Goal: Task Accomplishment & Management: Complete application form

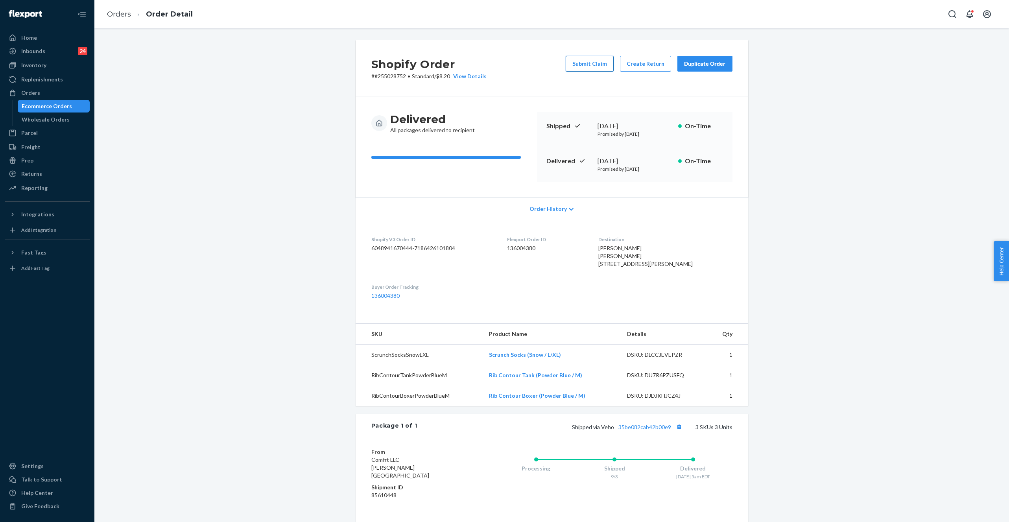
click at [593, 63] on button "Submit Claim" at bounding box center [590, 64] width 48 height 16
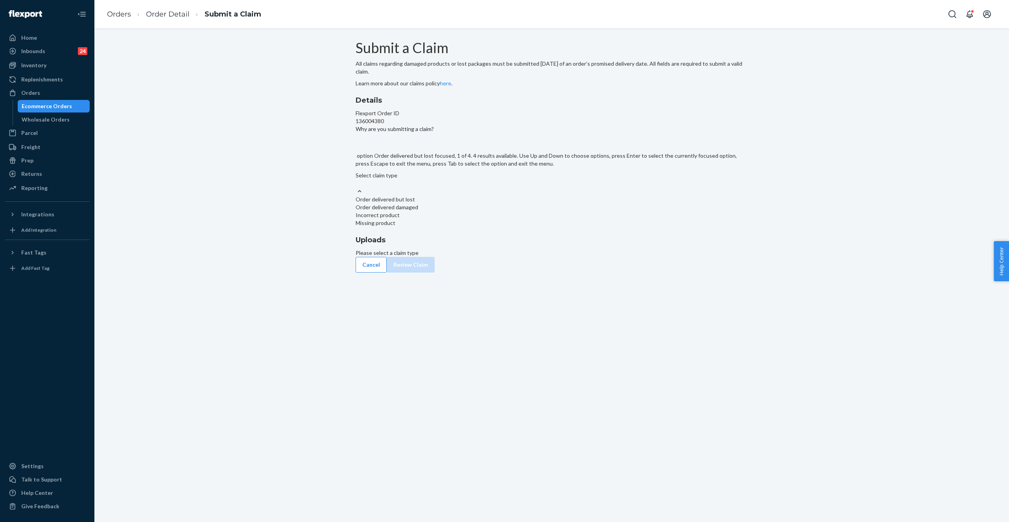
click at [464, 187] on div "Select claim type" at bounding box center [552, 179] width 393 height 16
click at [356, 187] on input "Why are you submitting a claim? option Order delivered but lost focused, 1 of 4…" at bounding box center [356, 183] width 1 height 8
click at [458, 203] on div "Order delivered but lost" at bounding box center [552, 199] width 393 height 8
click at [356, 187] on input "Why are you submitting a claim? option Order delivered but lost focused, 1 of 4…" at bounding box center [356, 183] width 1 height 8
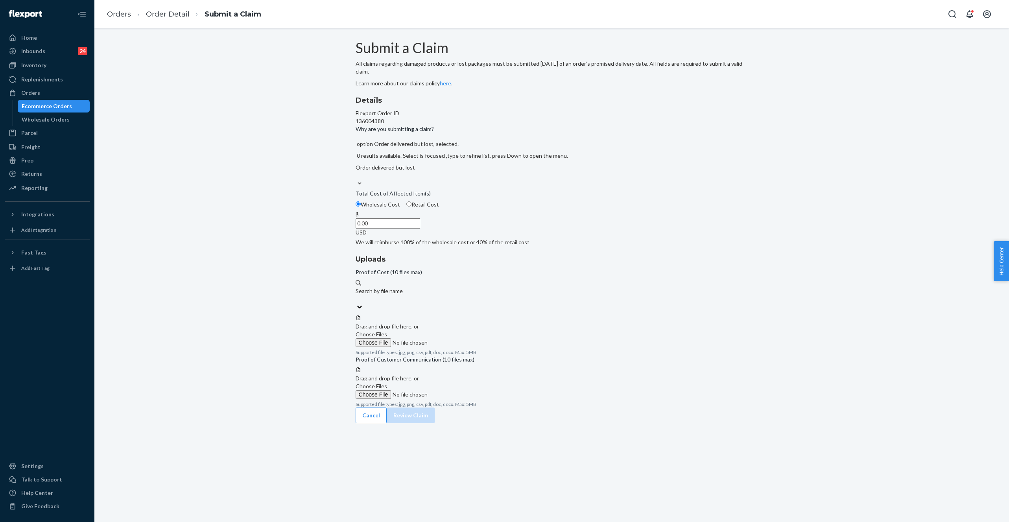
click at [420, 229] on input "0.00" at bounding box center [388, 223] width 64 height 10
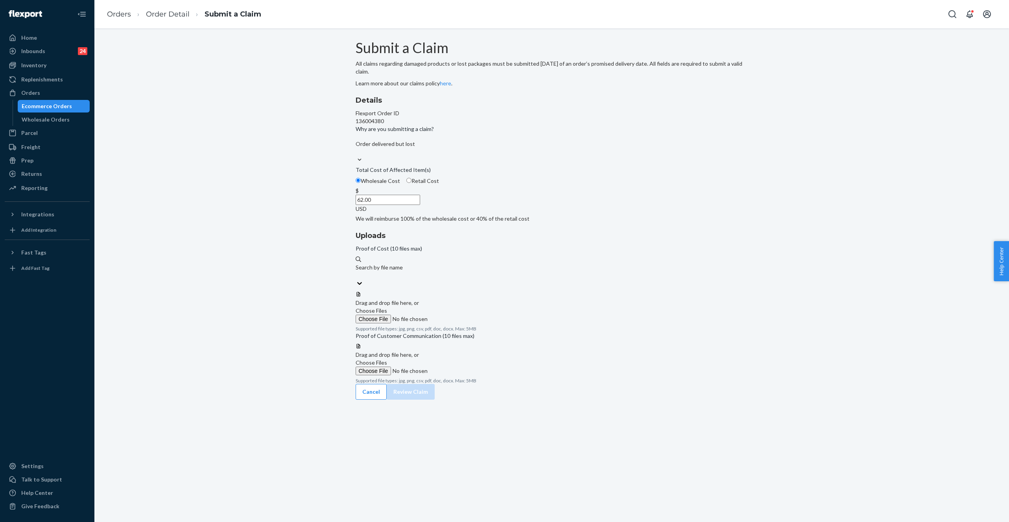
type input "62.00"
click at [463, 307] on label "Choose Files" at bounding box center [409, 315] width 107 height 17
click at [463, 315] on input "Choose Files" at bounding box center [409, 319] width 107 height 9
click at [387, 307] on span "Choose Files" at bounding box center [371, 310] width 31 height 7
click at [463, 315] on input "Choose Files" at bounding box center [409, 319] width 107 height 9
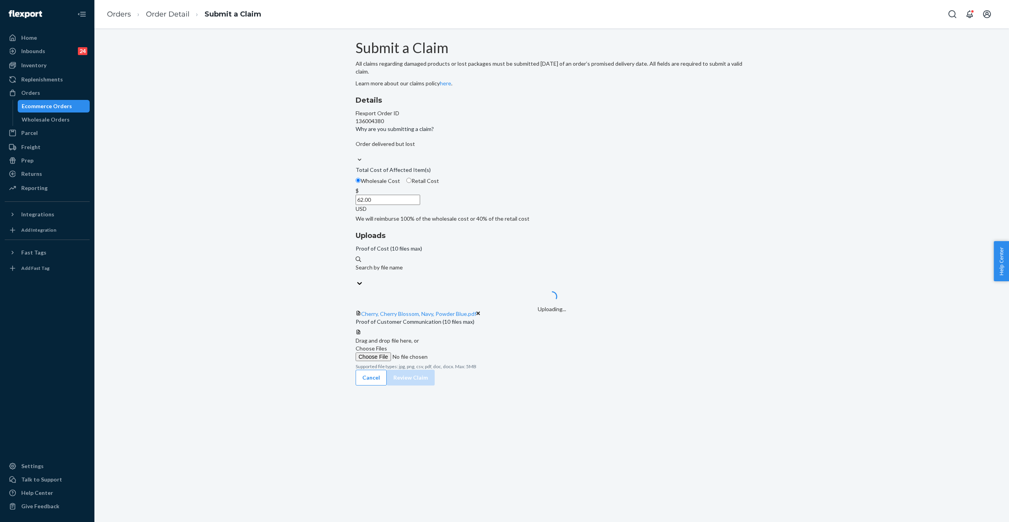
click at [387, 352] on span "Choose Files" at bounding box center [371, 348] width 31 height 7
click at [463, 353] on input "Choose Files" at bounding box center [409, 356] width 107 height 9
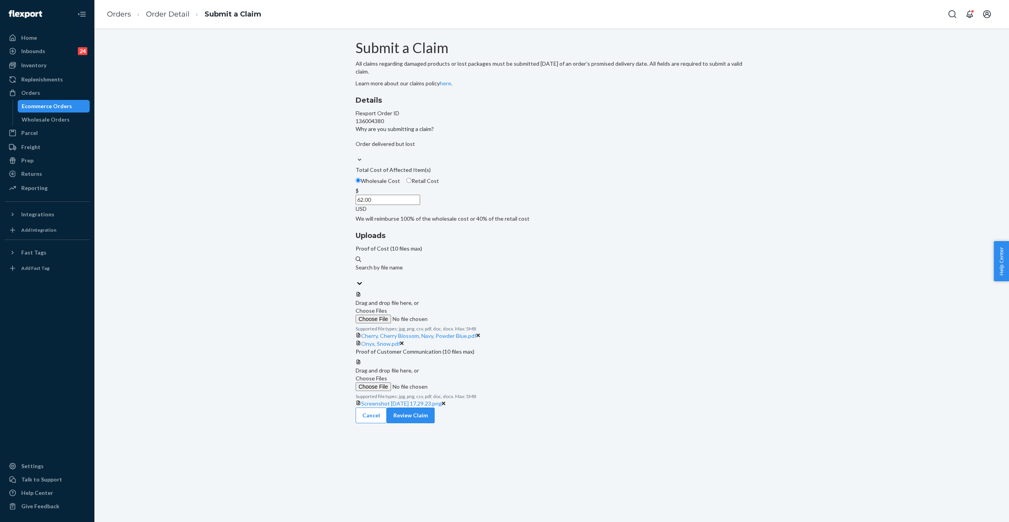
click at [387, 381] on span "Choose Files" at bounding box center [371, 378] width 31 height 7
click at [463, 384] on input "Choose Files" at bounding box center [409, 386] width 107 height 9
click at [435, 431] on button "Review Claim" at bounding box center [411, 423] width 48 height 16
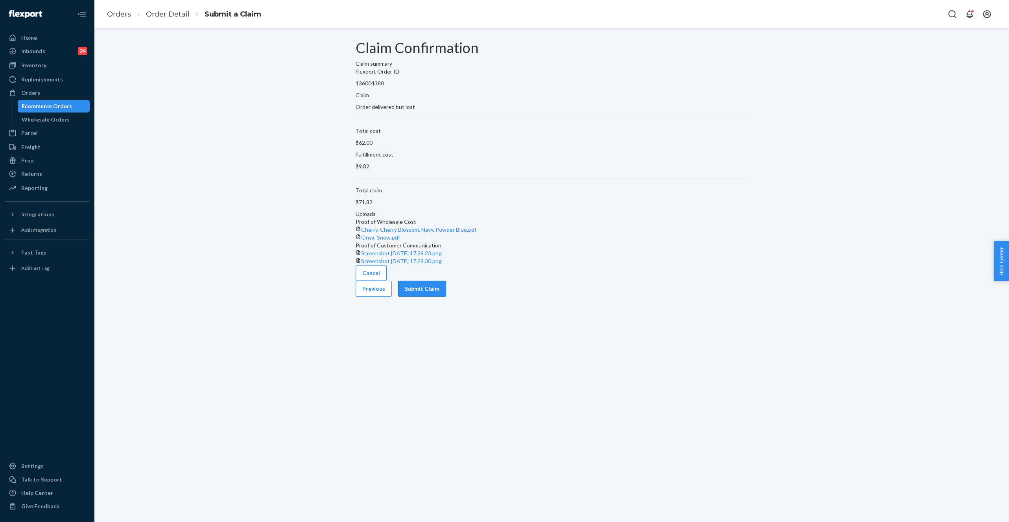
click at [446, 297] on button "Submit Claim" at bounding box center [422, 289] width 48 height 16
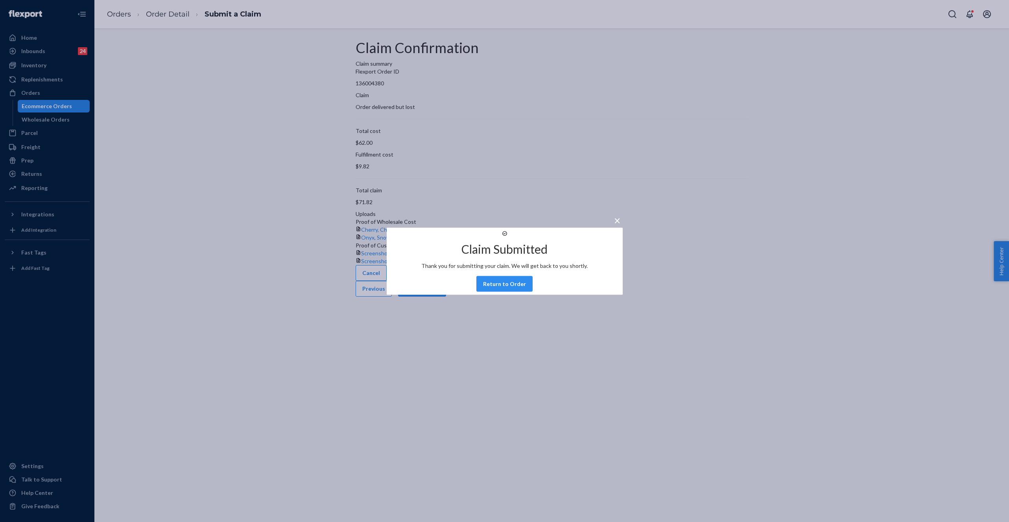
click at [119, 16] on div "× Claim Submitted Thank you for submitting your claim. We will get back to you …" at bounding box center [504, 261] width 1009 height 522
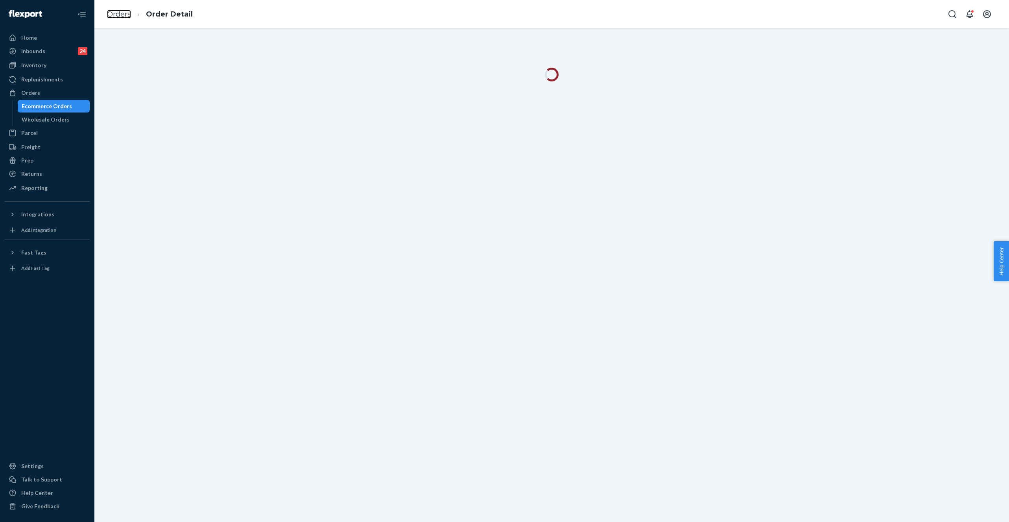
click at [119, 16] on link "Orders" at bounding box center [119, 14] width 24 height 9
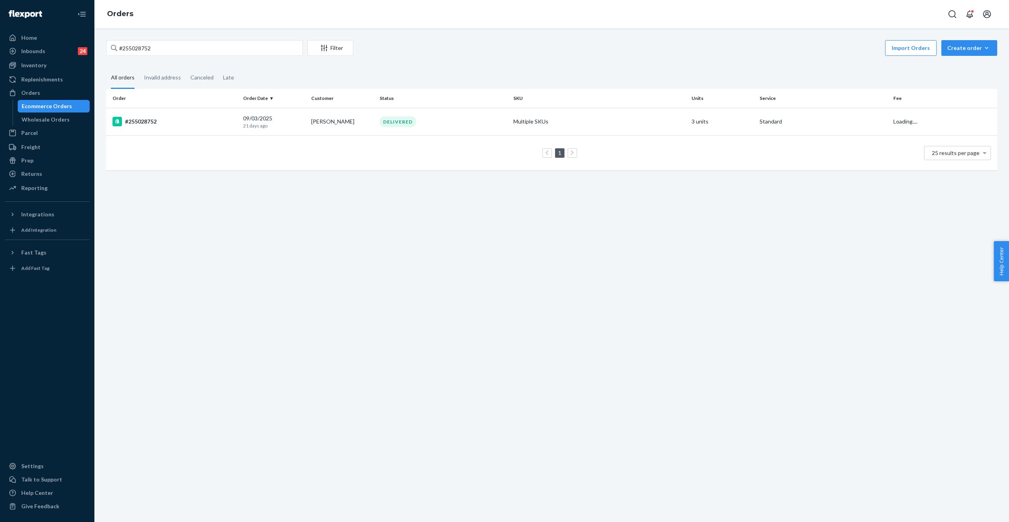
click at [208, 58] on div "#255028752 Filter Import Orders Create order Ecommerce order Removal order All …" at bounding box center [551, 109] width 903 height 138
click at [208, 50] on input "#255028752" at bounding box center [204, 48] width 197 height 16
paste input "4867253"
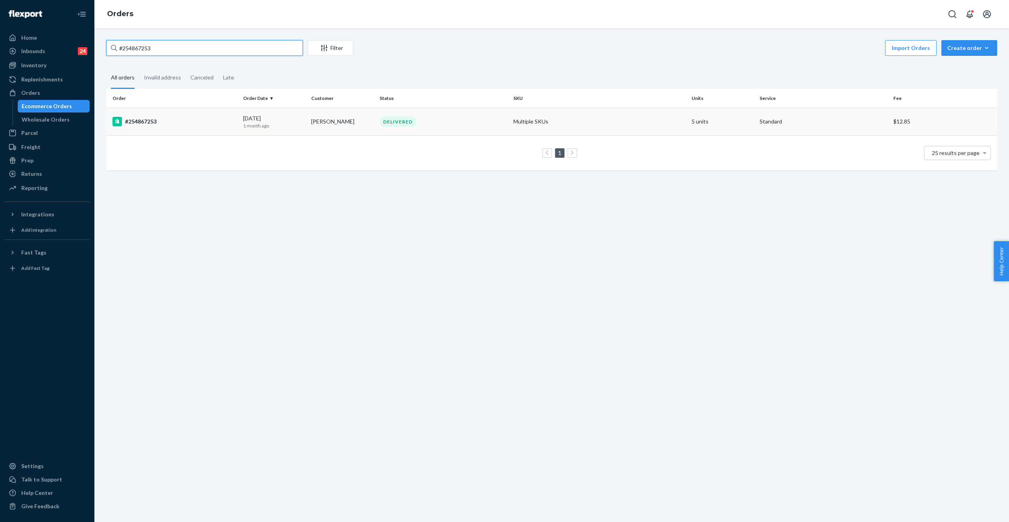
type input "#254867253"
click at [435, 120] on div "DELIVERED" at bounding box center [443, 121] width 131 height 11
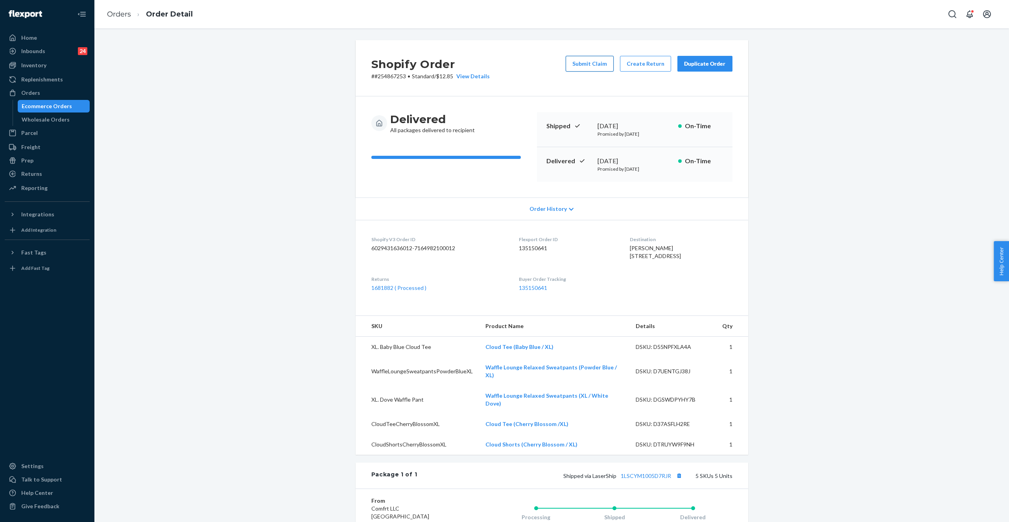
click at [584, 64] on button "Submit Claim" at bounding box center [590, 64] width 48 height 16
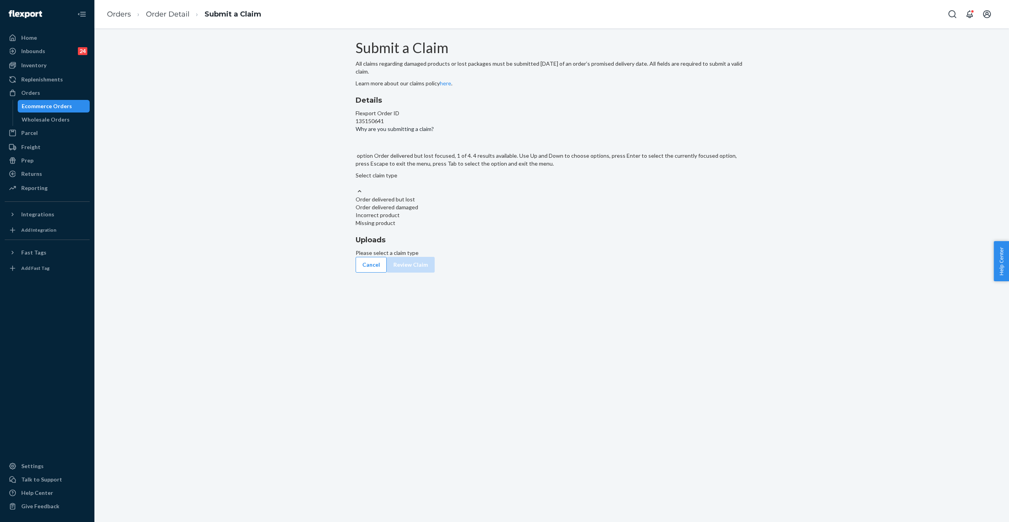
click at [483, 187] on div "Select claim type" at bounding box center [552, 179] width 393 height 16
click at [356, 187] on input "Why are you submitting a claim? option Order delivered but lost focused, 1 of 4…" at bounding box center [356, 183] width 1 height 8
click at [455, 227] on div "Missing product" at bounding box center [552, 223] width 393 height 8
click at [356, 187] on input "Why are you submitting a claim? option Missing product focused, 0 of 4. 4 resul…" at bounding box center [356, 183] width 1 height 8
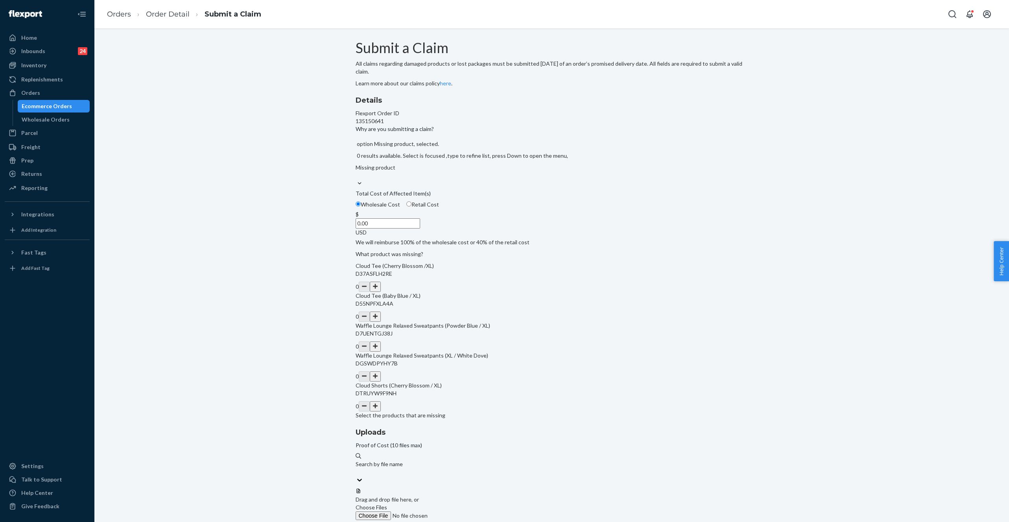
click at [420, 229] on input "0.00" at bounding box center [388, 223] width 64 height 10
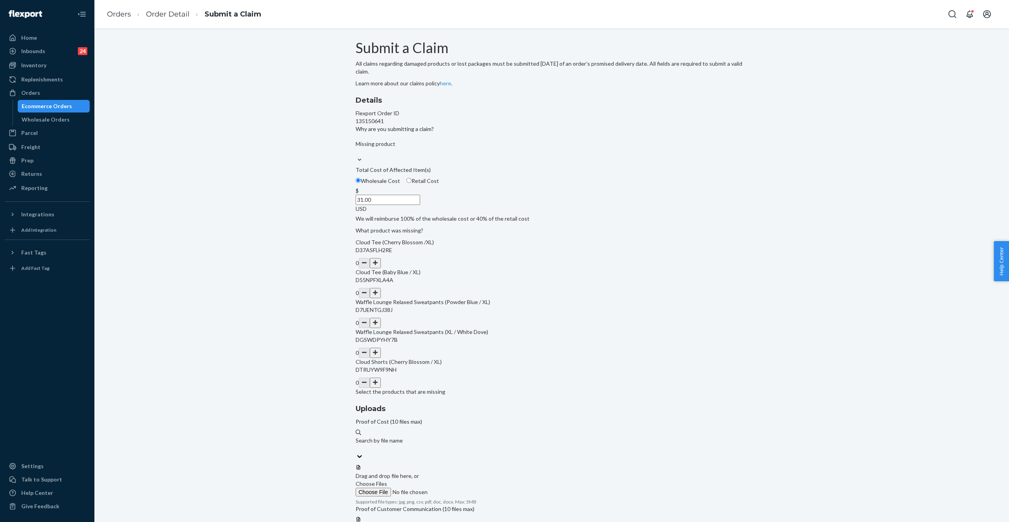
type input "31.00"
click at [381, 328] on button "button" at bounding box center [375, 323] width 11 height 10
click at [387, 480] on span "Choose Files" at bounding box center [371, 483] width 31 height 7
click at [463, 488] on input "Choose Files" at bounding box center [409, 492] width 107 height 9
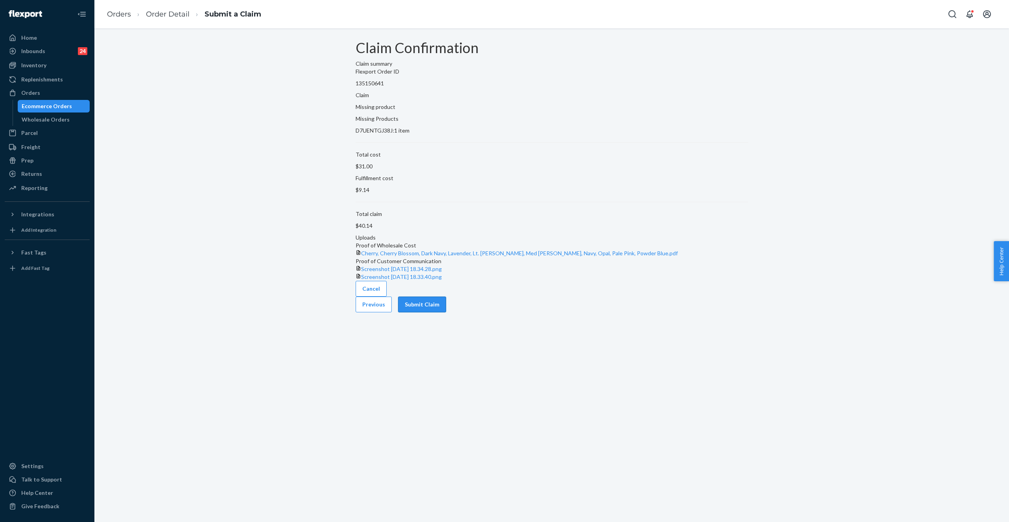
click at [446, 312] on button "Submit Claim" at bounding box center [422, 305] width 48 height 16
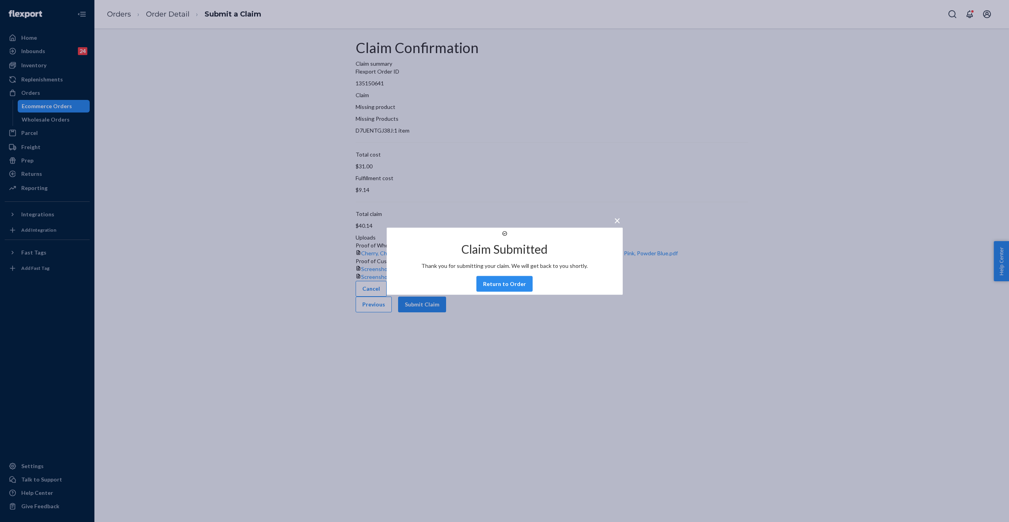
click at [393, 212] on div "× Claim Submitted Thank you for submitting your claim. We will get back to you …" at bounding box center [504, 261] width 1009 height 522
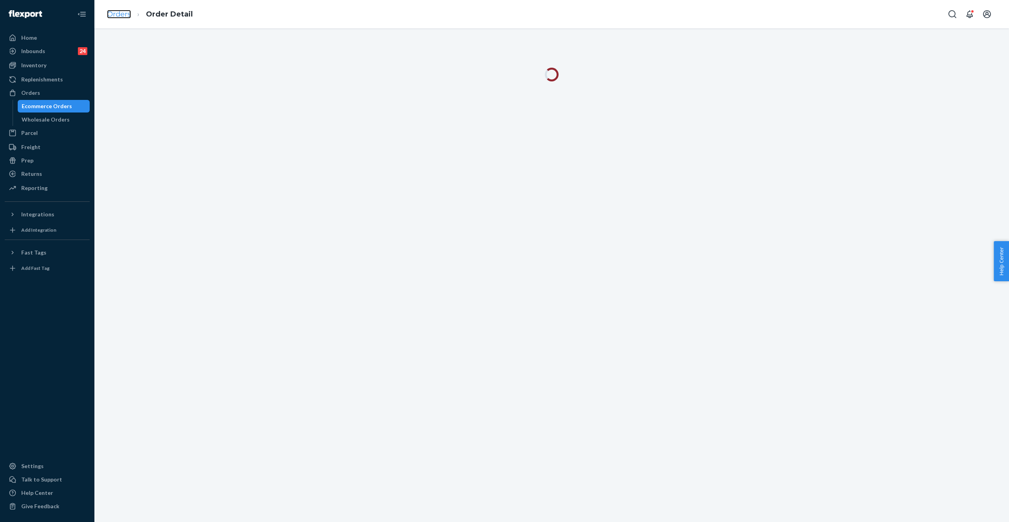
click at [122, 16] on link "Orders" at bounding box center [119, 14] width 24 height 9
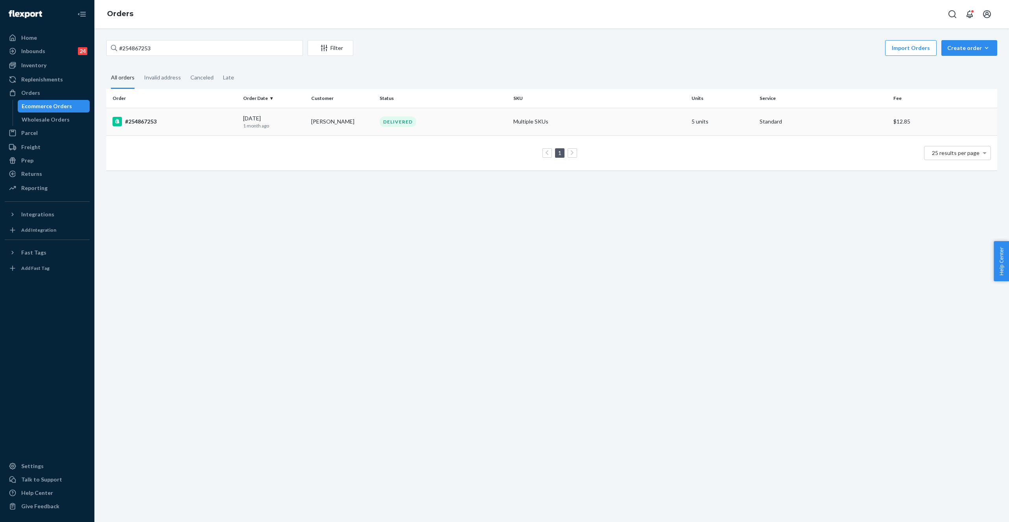
click at [604, 128] on td "Multiple SKUs" at bounding box center [599, 122] width 178 height 28
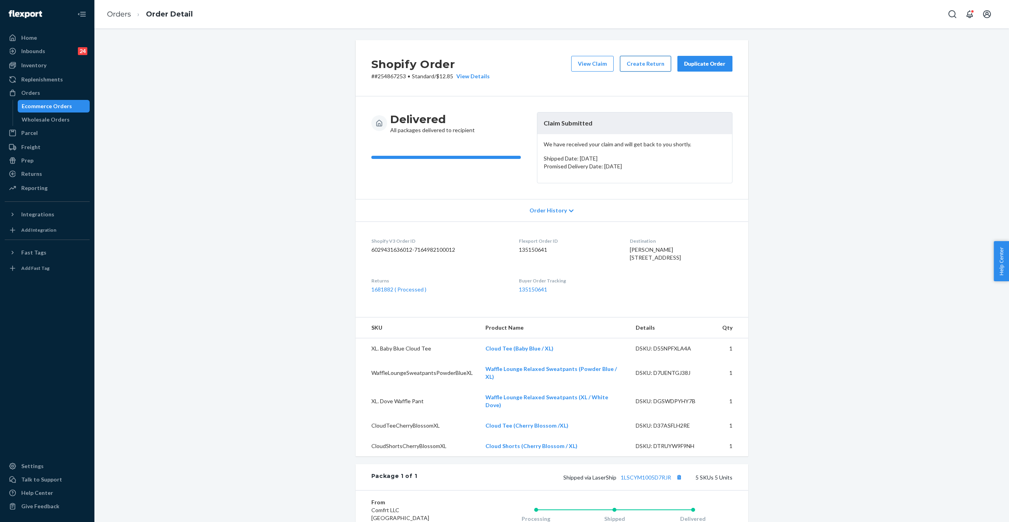
click at [654, 66] on button "Create Return" at bounding box center [645, 64] width 51 height 16
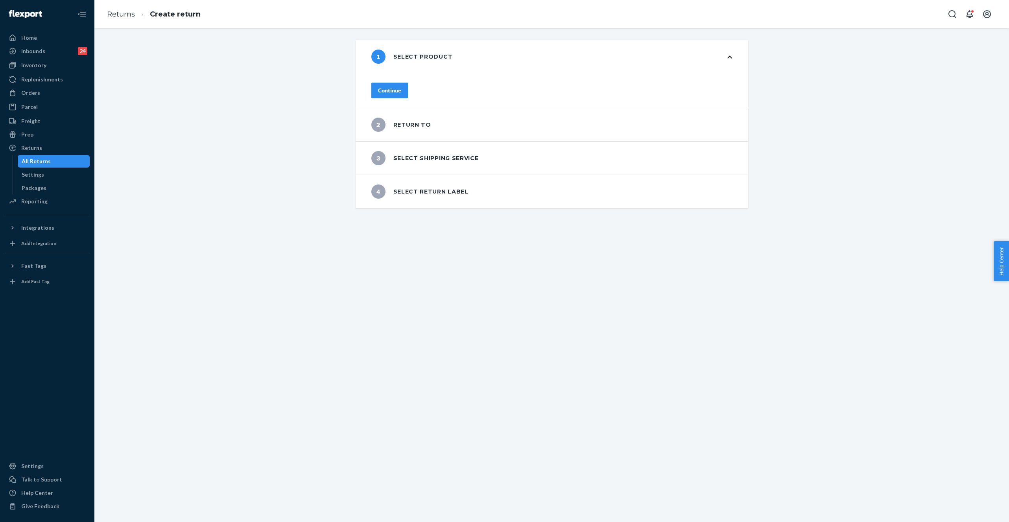
click at [408, 92] on button "Continue" at bounding box center [389, 91] width 37 height 16
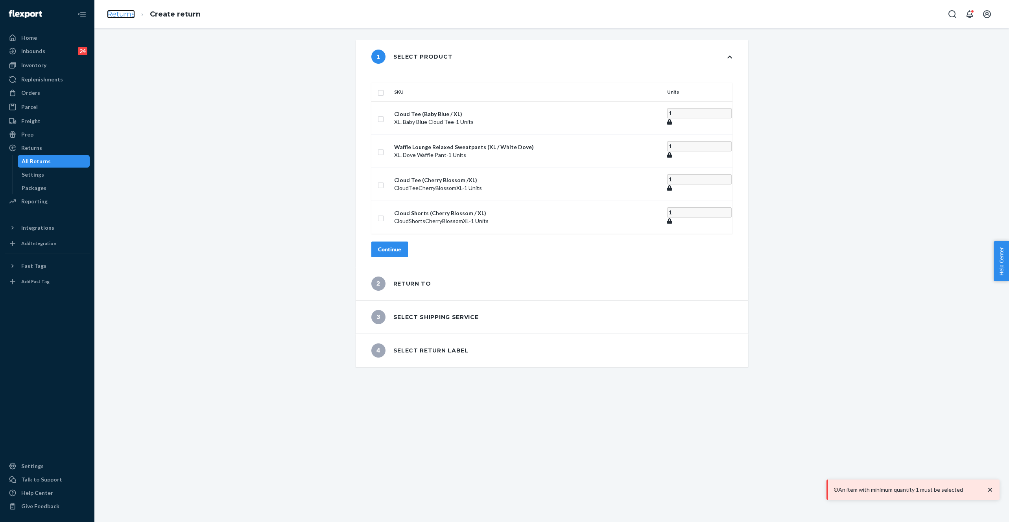
click at [125, 15] on link "Returns" at bounding box center [121, 14] width 28 height 9
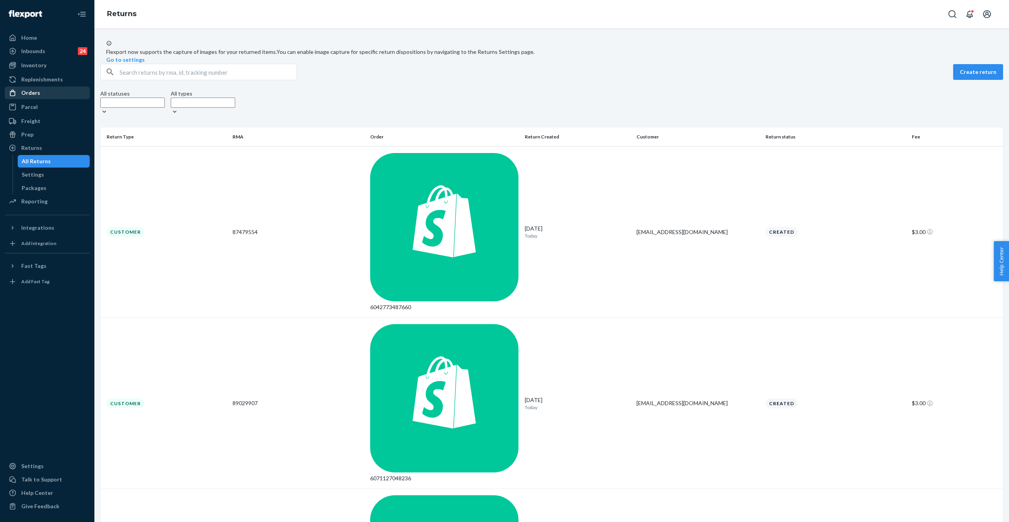
click at [33, 95] on div "Orders" at bounding box center [30, 93] width 19 height 8
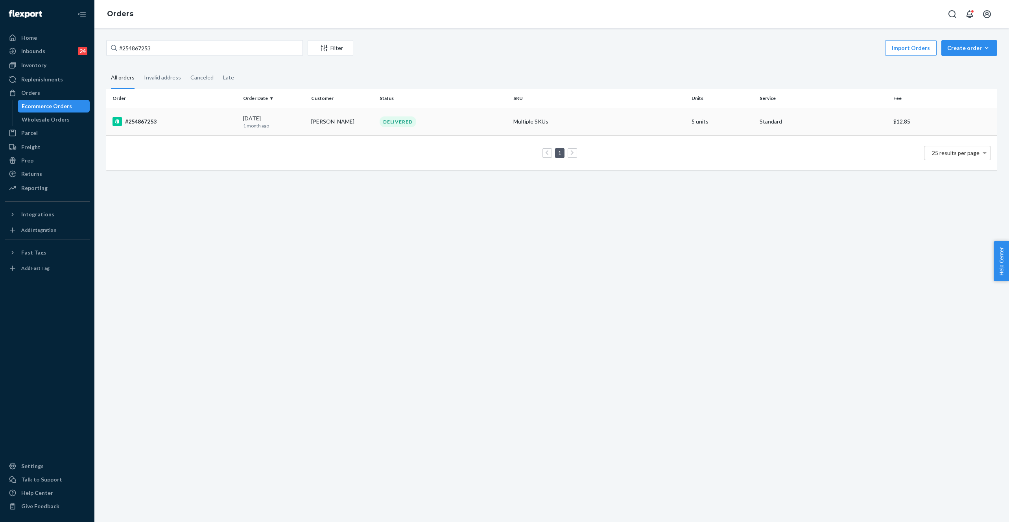
click at [398, 123] on div "DELIVERED" at bounding box center [398, 121] width 37 height 11
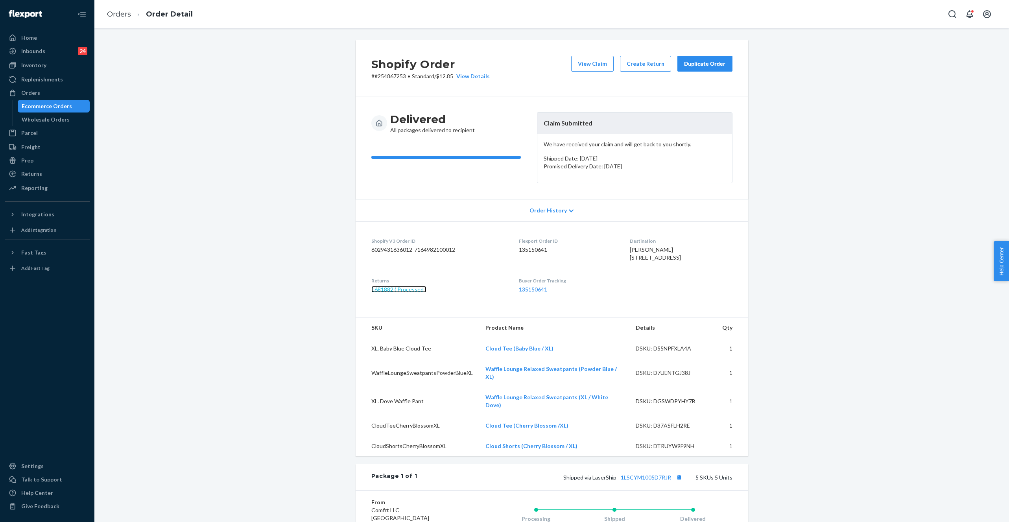
click at [383, 293] on link "1681882 ( Processed )" at bounding box center [398, 289] width 55 height 7
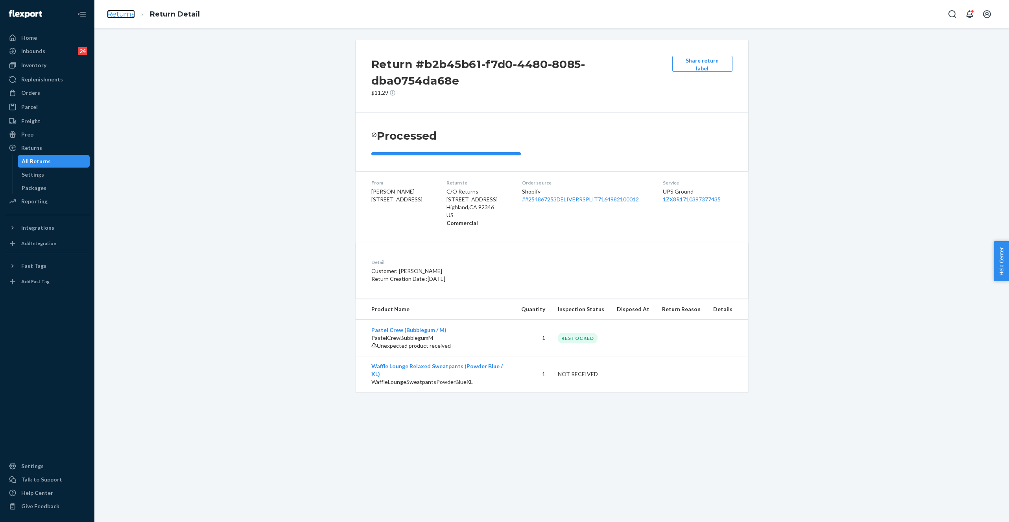
click at [124, 18] on link "Returns" at bounding box center [121, 14] width 28 height 9
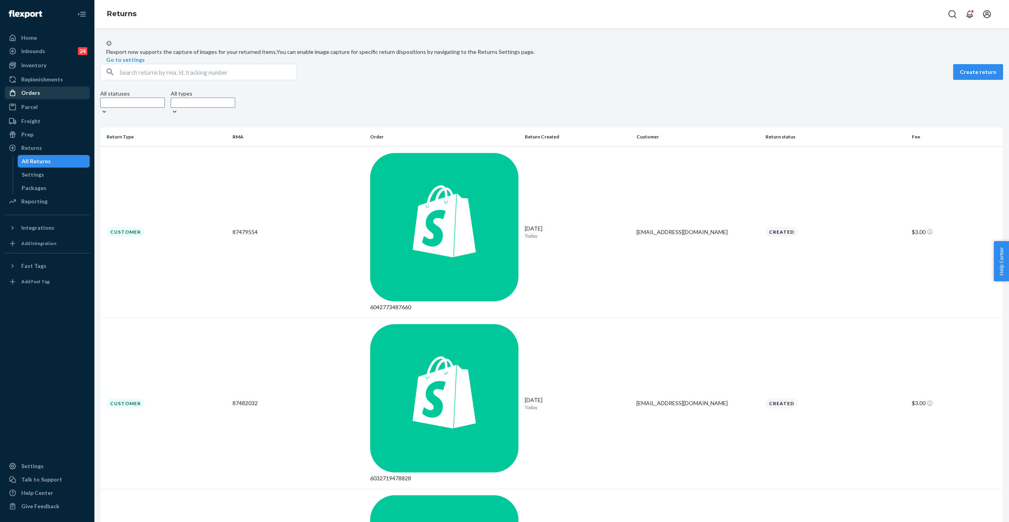
click at [44, 97] on div "Orders" at bounding box center [47, 92] width 83 height 11
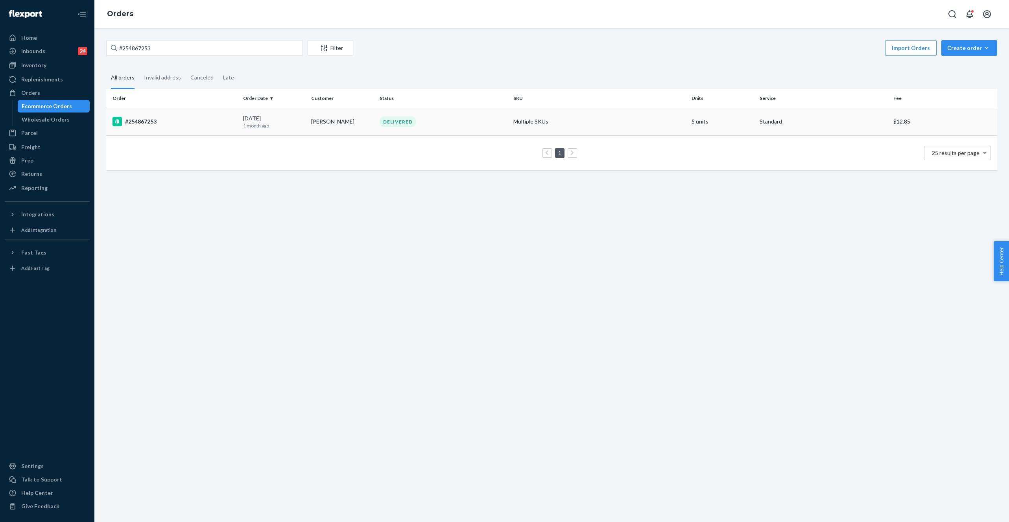
click at [448, 123] on div "DELIVERED" at bounding box center [443, 121] width 131 height 11
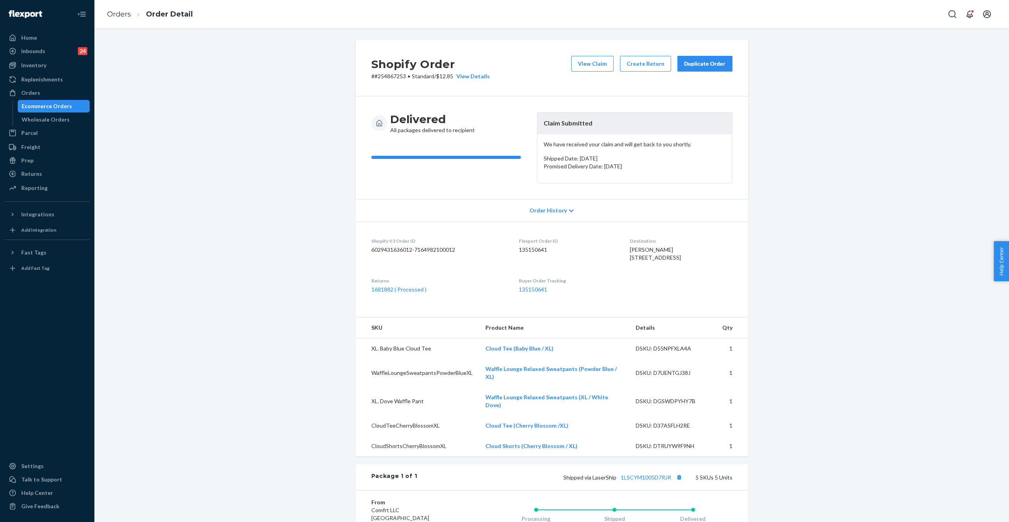
click at [691, 63] on div "Duplicate Order" at bounding box center [705, 64] width 42 height 8
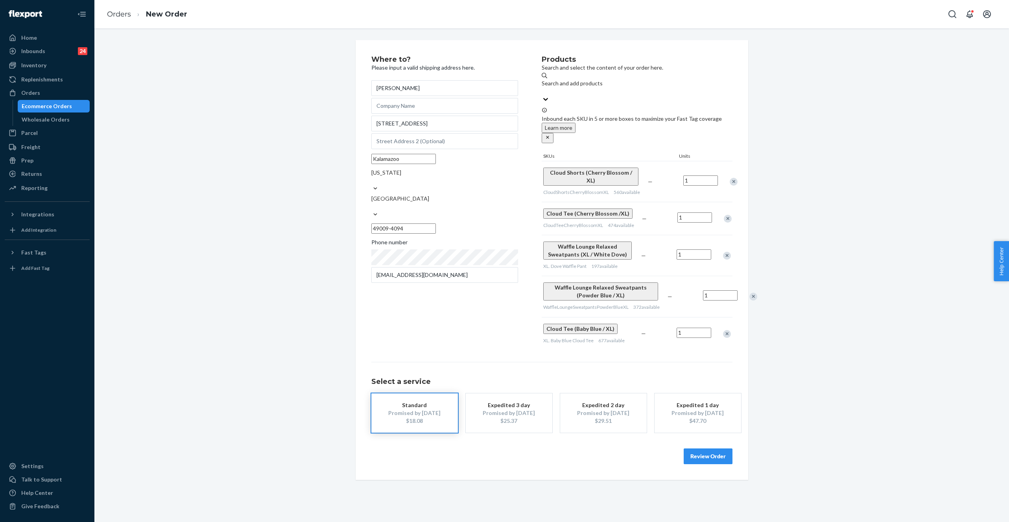
click at [727, 171] on div at bounding box center [729, 181] width 20 height 21
click at [730, 178] on div "Remove Item" at bounding box center [734, 182] width 8 height 8
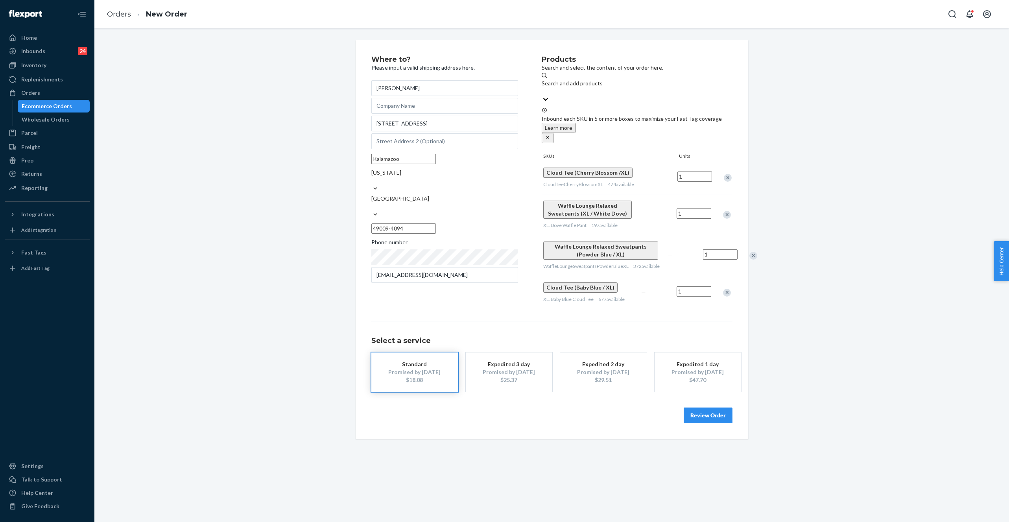
click at [726, 174] on div "Remove Item" at bounding box center [728, 178] width 8 height 8
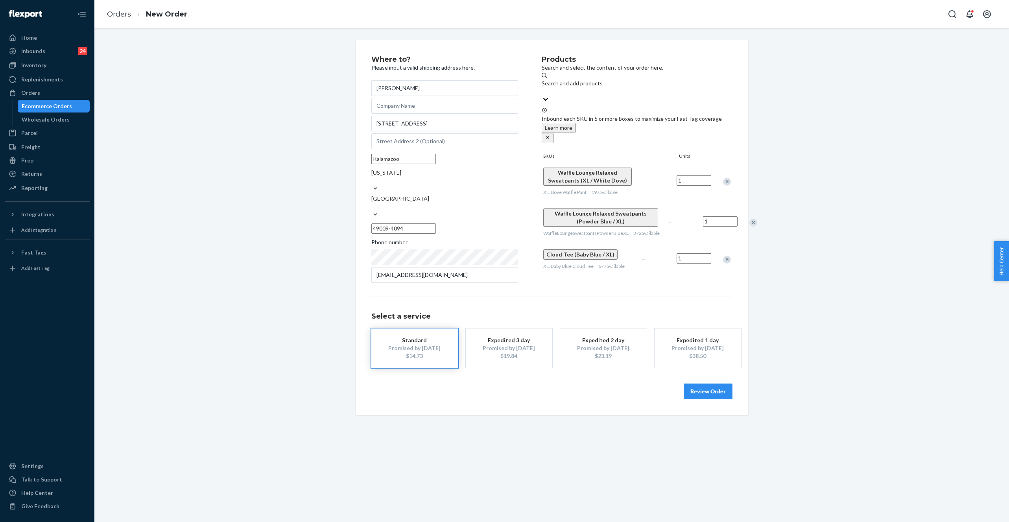
click at [726, 178] on div "Remove Item" at bounding box center [727, 182] width 8 height 8
click at [726, 215] on div "Remove Item" at bounding box center [727, 219] width 8 height 8
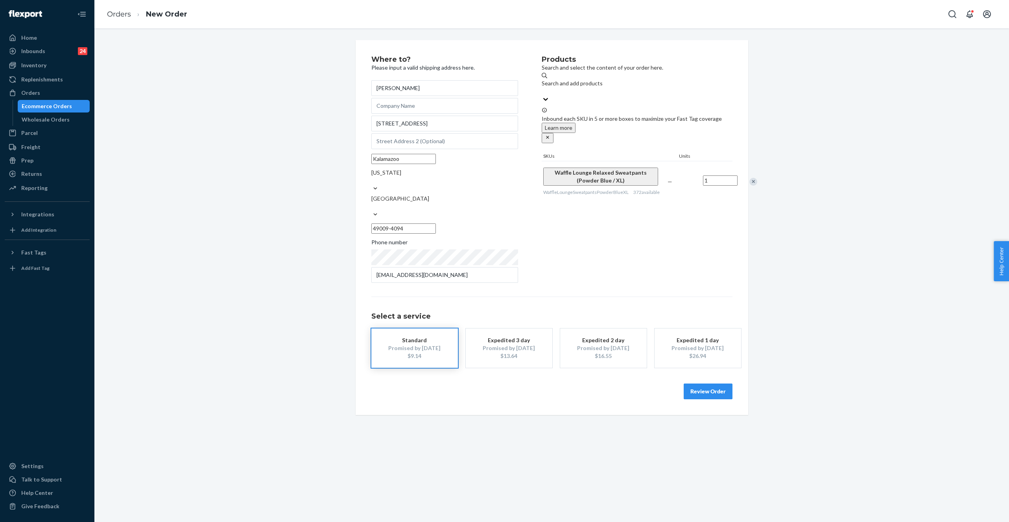
click at [694, 383] on button "Review Order" at bounding box center [708, 391] width 49 height 16
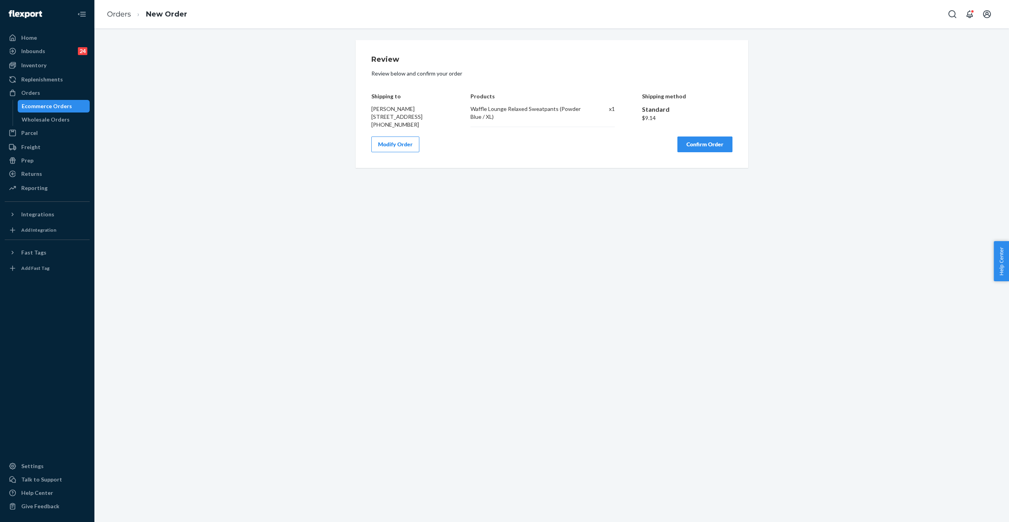
click at [502, 105] on div "Waffle Lounge Relaxed Sweatpants (Powder Blue / XL)" at bounding box center [527, 113] width 114 height 16
copy div "Waffle Lounge Relaxed Sweatpants (Powder Blue / XL)"
click at [718, 152] on button "Confirm Order" at bounding box center [704, 144] width 55 height 16
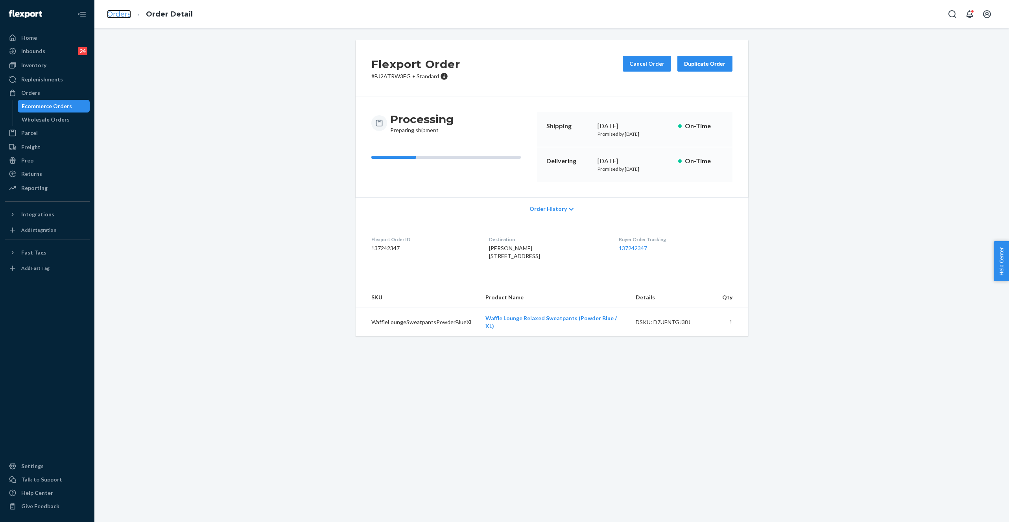
click at [119, 13] on link "Orders" at bounding box center [119, 14] width 24 height 9
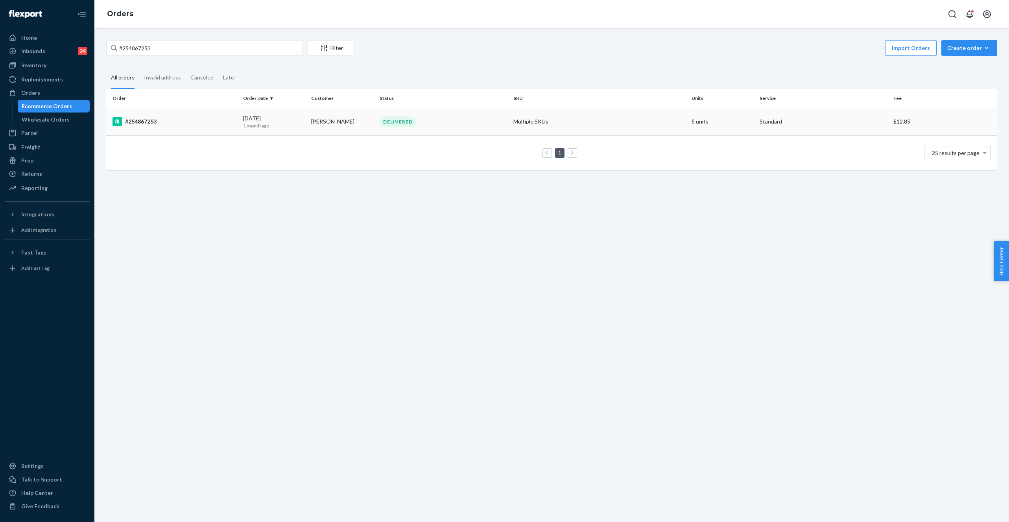
click at [495, 125] on div "DELIVERED" at bounding box center [443, 121] width 131 height 11
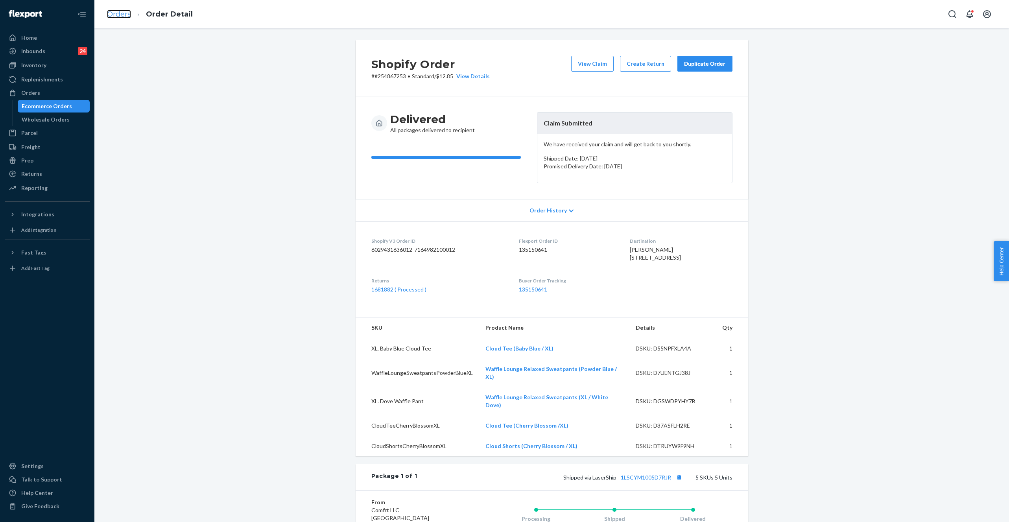
click at [126, 18] on link "Orders" at bounding box center [119, 14] width 24 height 9
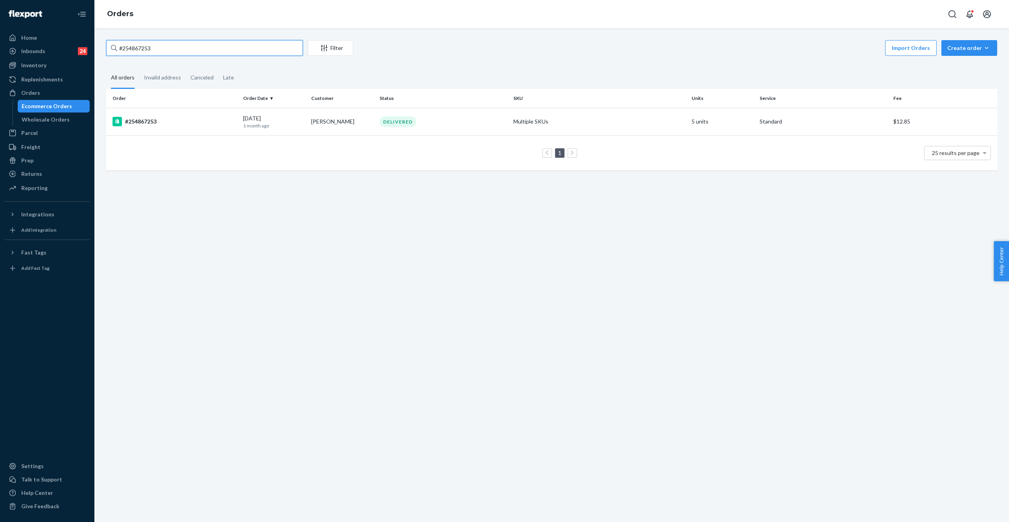
click at [143, 48] on input "#254867253" at bounding box center [204, 48] width 197 height 16
paste input "093725"
type input "#254093725"
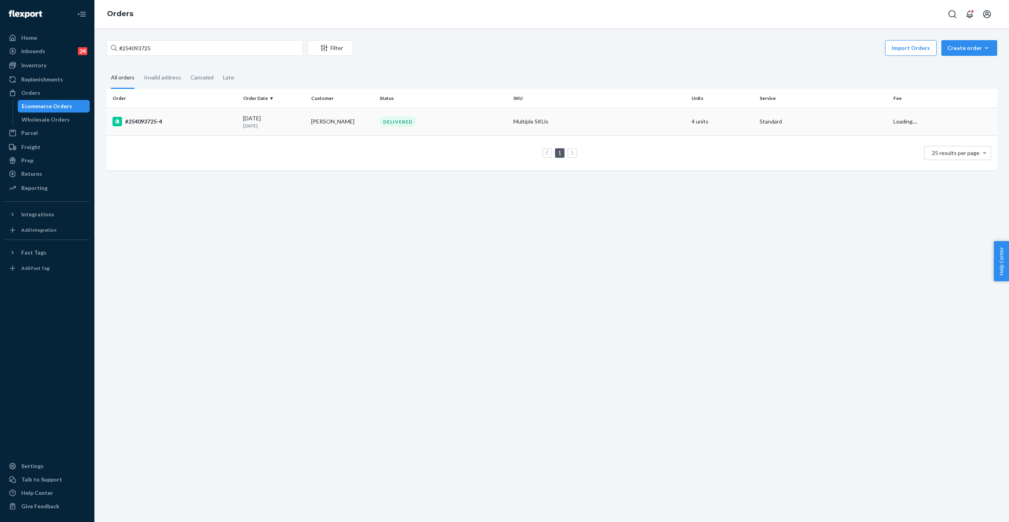
click at [528, 118] on td "Multiple SKUs" at bounding box center [599, 122] width 178 height 28
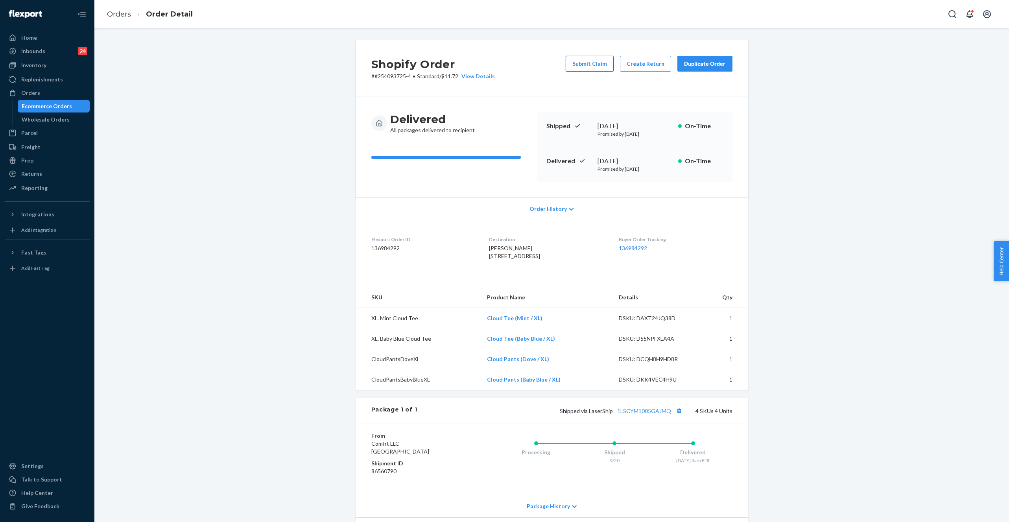
click at [597, 64] on button "Submit Claim" at bounding box center [590, 64] width 48 height 16
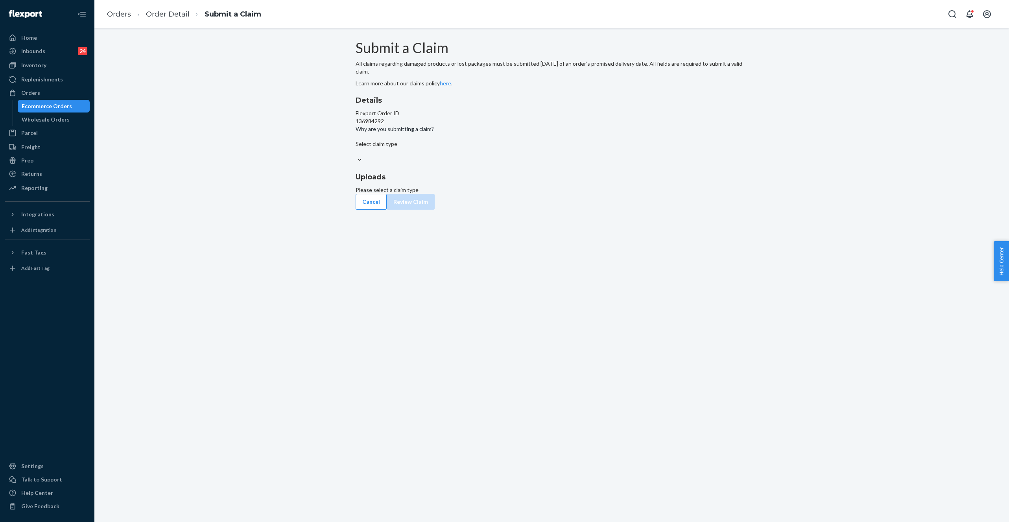
click at [499, 156] on div "Select claim type" at bounding box center [552, 148] width 393 height 16
click at [356, 156] on input "Why are you submitting a claim? Select claim type" at bounding box center [356, 152] width 1 height 8
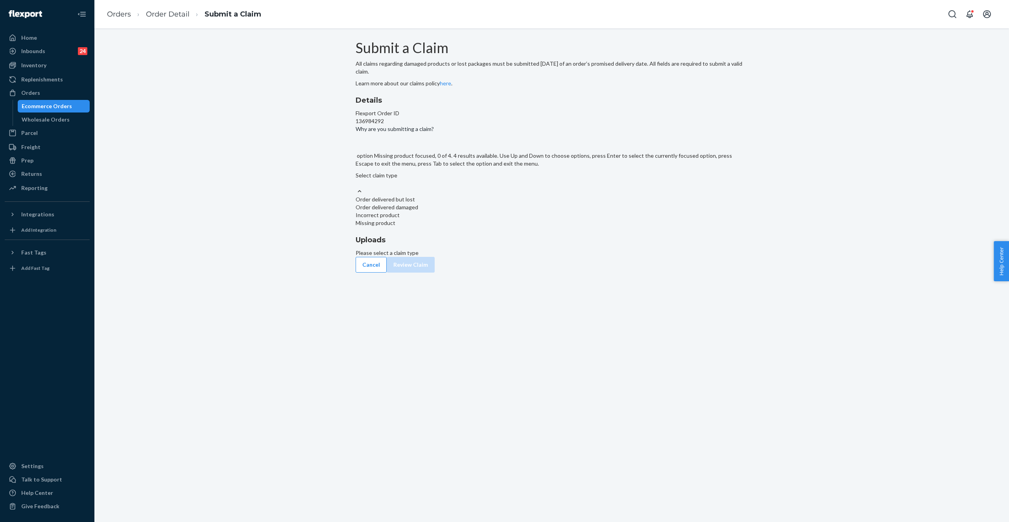
click at [457, 227] on div "Missing product" at bounding box center [552, 223] width 393 height 8
click at [356, 187] on input "Why are you submitting a claim? option Missing product focused, 0 of 4. 4 resul…" at bounding box center [356, 183] width 1 height 8
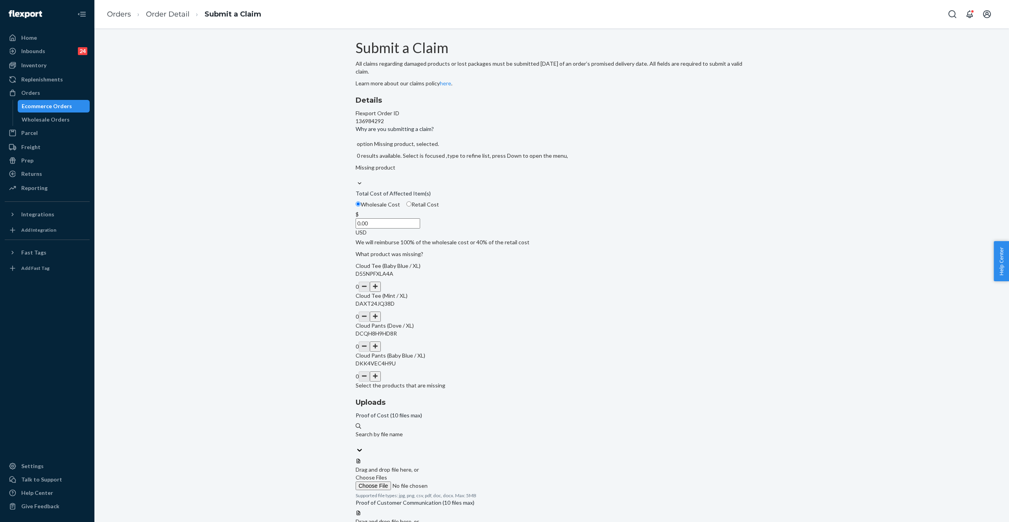
click at [381, 292] on button "button" at bounding box center [375, 287] width 11 height 10
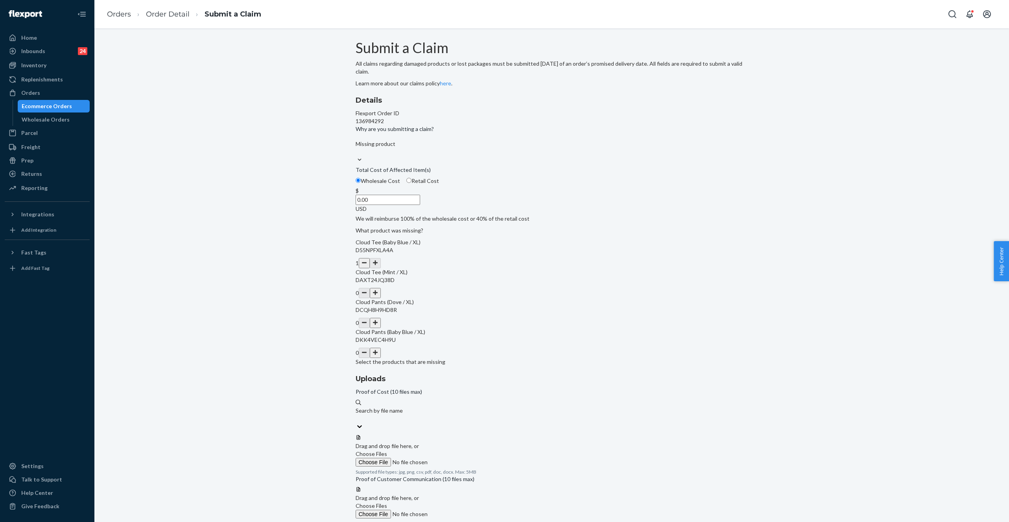
click at [370, 268] on button "button" at bounding box center [364, 263] width 11 height 10
click at [381, 328] on button "button" at bounding box center [375, 323] width 11 height 10
click at [381, 352] on button "button" at bounding box center [375, 353] width 11 height 10
click at [420, 205] on input "0.00" at bounding box center [388, 200] width 64 height 10
type input "54.00"
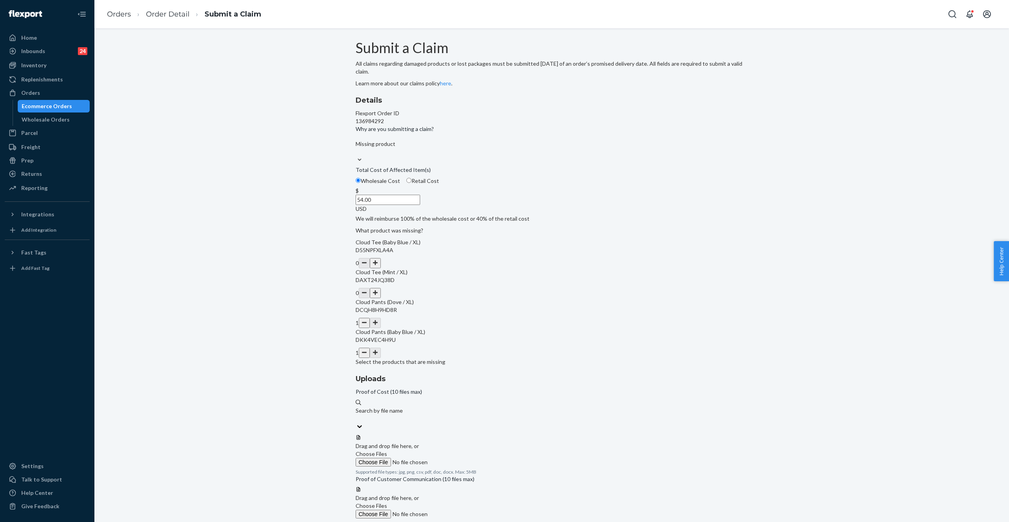
click at [387, 450] on span "Choose Files" at bounding box center [371, 453] width 31 height 7
click at [463, 458] on input "Choose Files" at bounding box center [409, 462] width 107 height 9
click at [387, 510] on span "Choose Files" at bounding box center [371, 513] width 31 height 7
click at [463, 518] on input "Choose Files" at bounding box center [409, 522] width 107 height 9
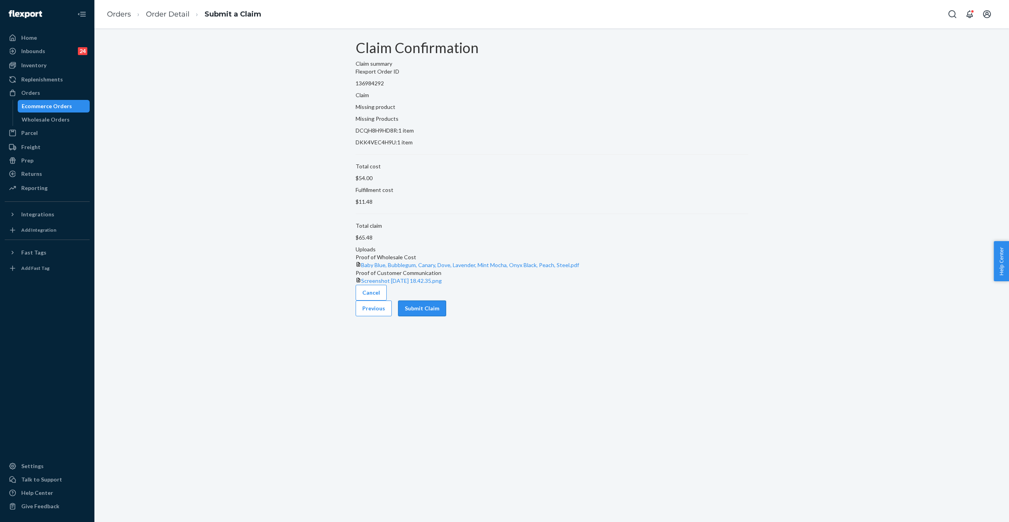
click at [446, 316] on button "Submit Claim" at bounding box center [422, 308] width 48 height 16
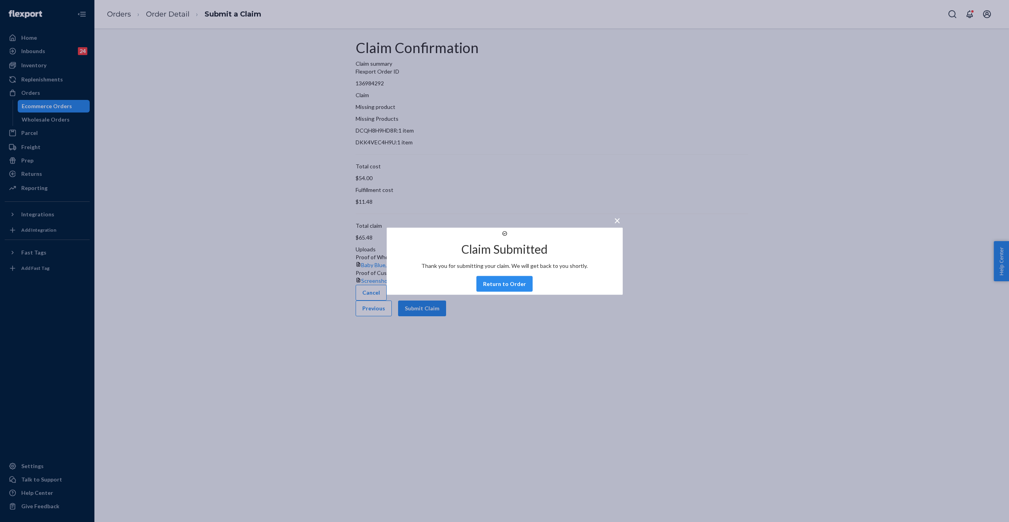
click at [129, 17] on div "× Claim Submitted Thank you for submitting your claim. We will get back to you …" at bounding box center [504, 261] width 1009 height 522
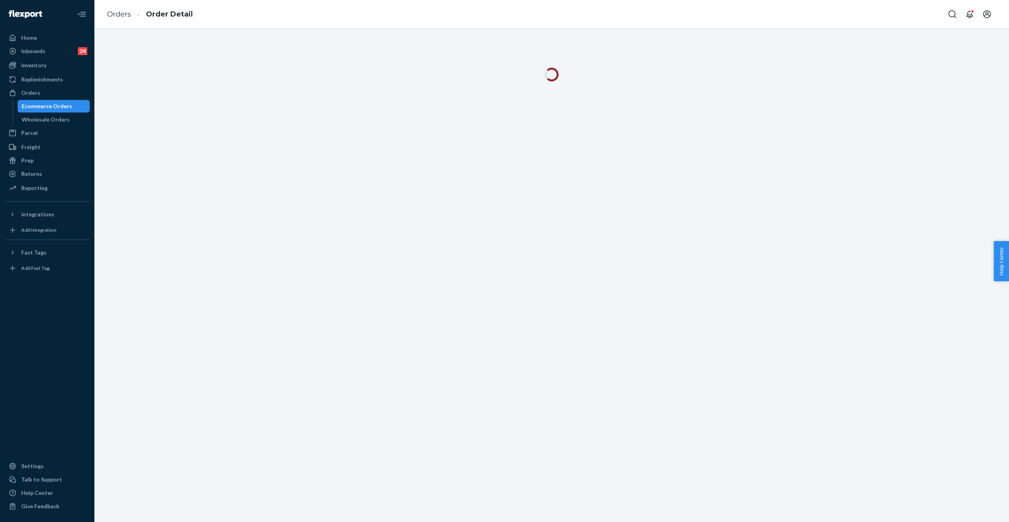
click at [129, 17] on link "Orders" at bounding box center [119, 14] width 24 height 9
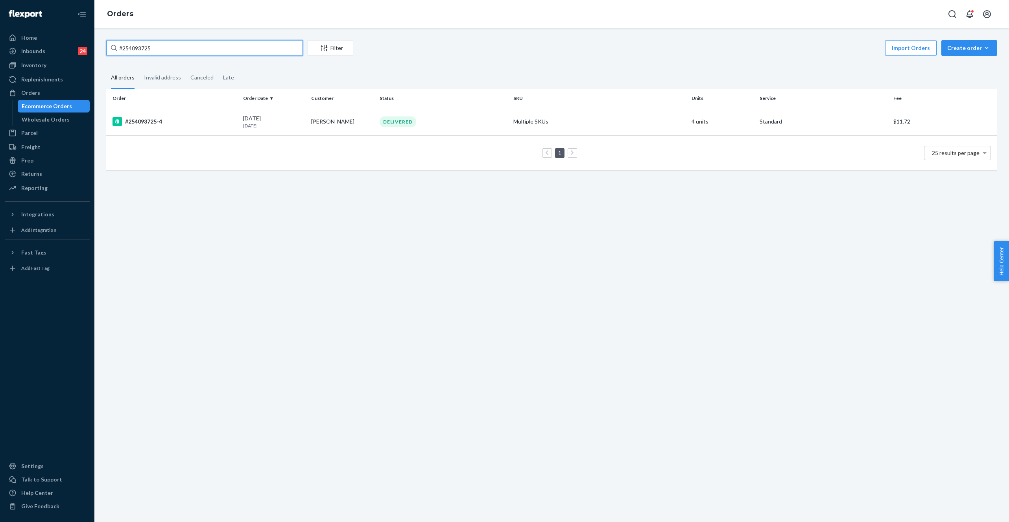
click at [153, 43] on input "#254093725" at bounding box center [204, 48] width 197 height 16
paste input "5207466"
type input "#255207466"
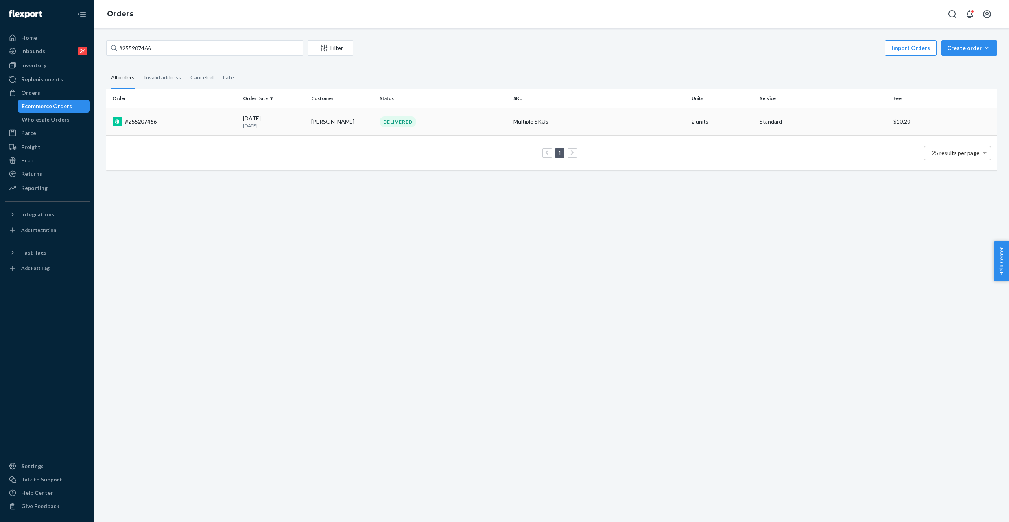
click at [377, 118] on td "DELIVERED" at bounding box center [443, 122] width 134 height 28
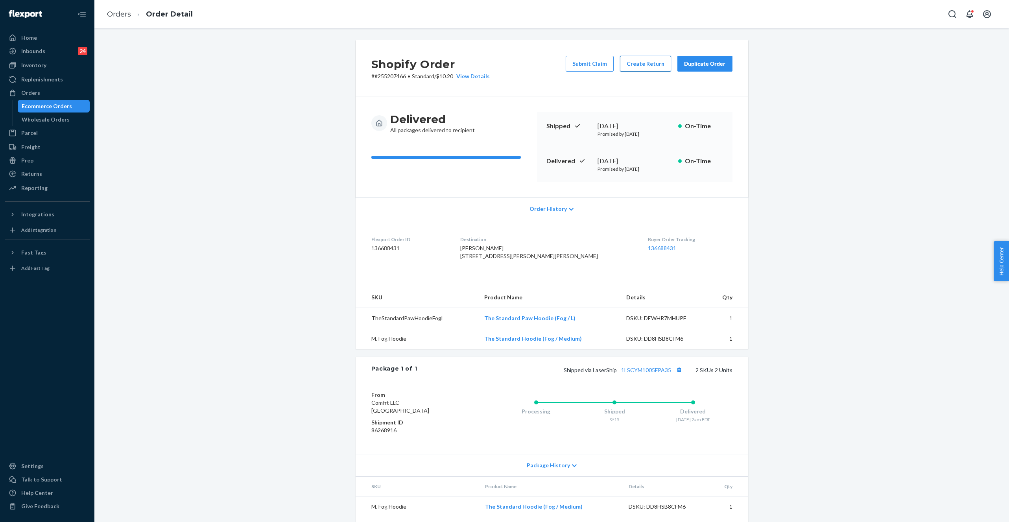
click at [636, 62] on button "Create Return" at bounding box center [645, 64] width 51 height 16
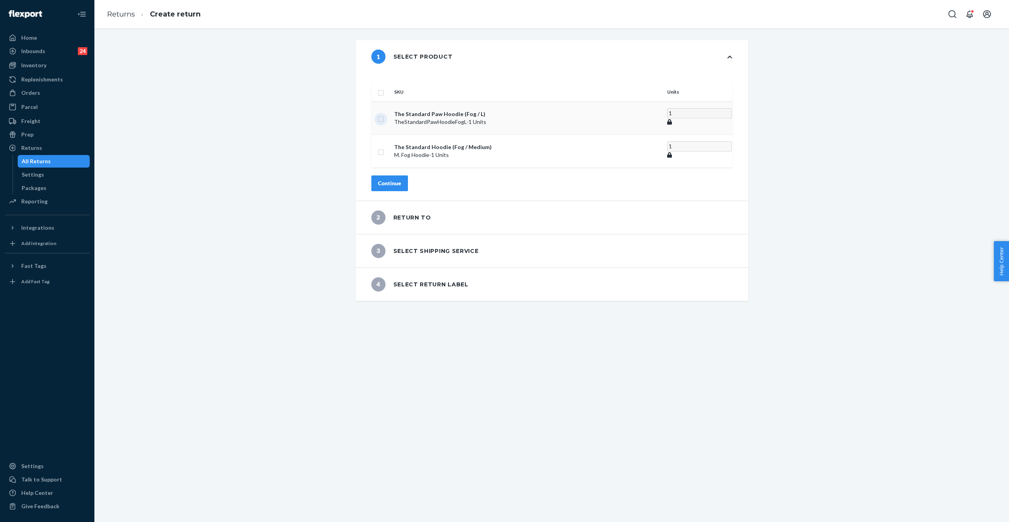
click at [384, 114] on input "checkbox" at bounding box center [381, 118] width 6 height 8
checkbox input "true"
click at [401, 177] on div "Continue" at bounding box center [389, 181] width 23 height 8
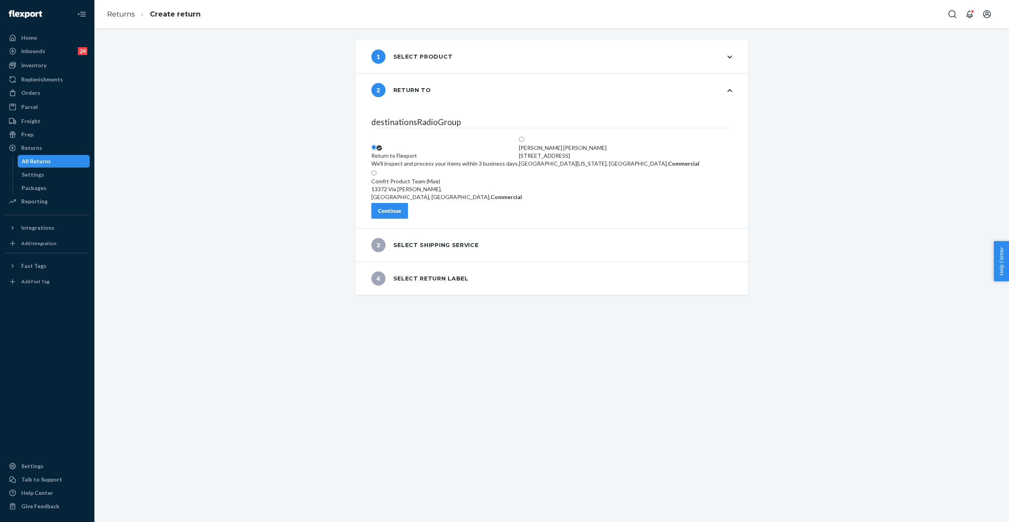
click at [408, 210] on button "Continue" at bounding box center [389, 211] width 37 height 16
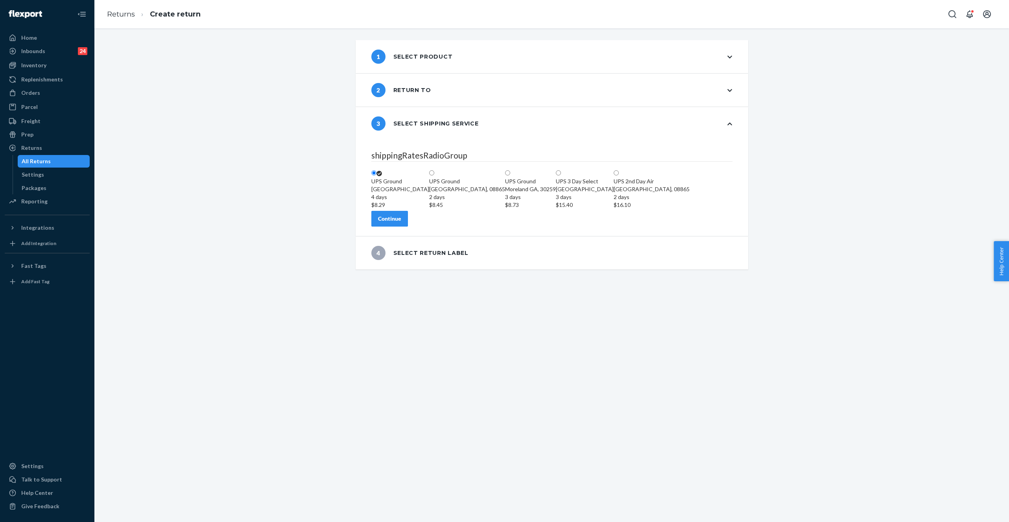
click at [401, 223] on div "Continue" at bounding box center [389, 219] width 23 height 8
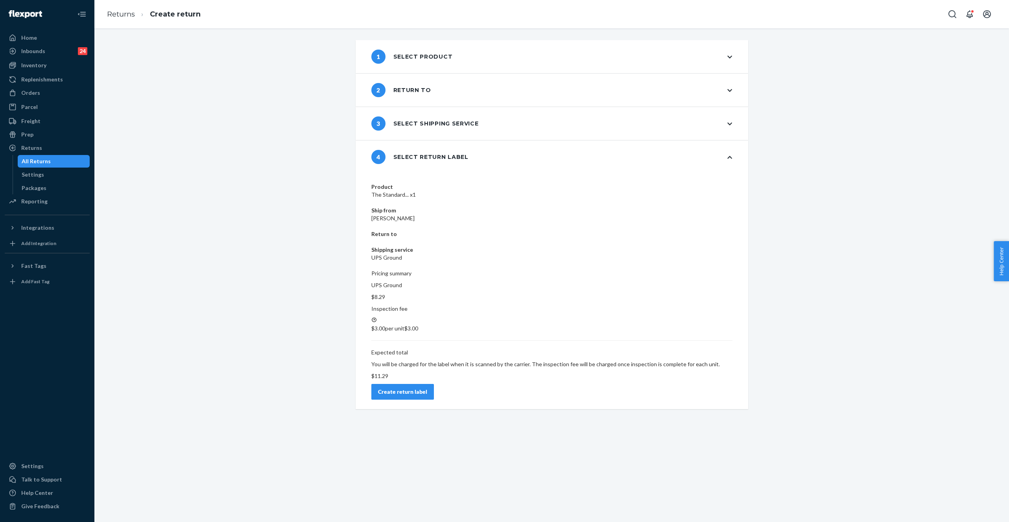
click at [427, 388] on div "Create return label" at bounding box center [402, 392] width 49 height 8
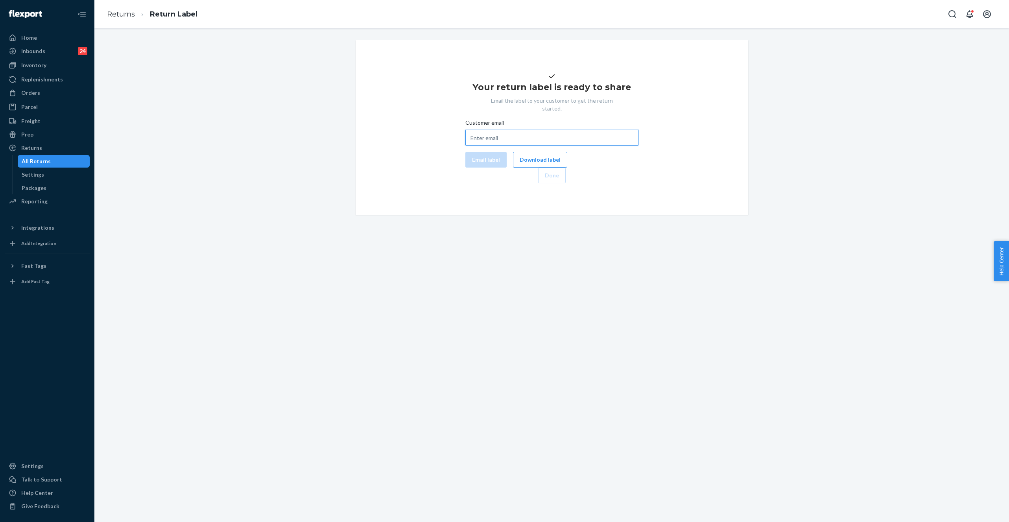
click at [522, 146] on input "Customer email" at bounding box center [551, 138] width 173 height 16
paste input "[EMAIL_ADDRESS][DOMAIN_NAME]"
type input "[EMAIL_ADDRESS][DOMAIN_NAME]"
click at [489, 168] on button "Email label" at bounding box center [485, 160] width 41 height 16
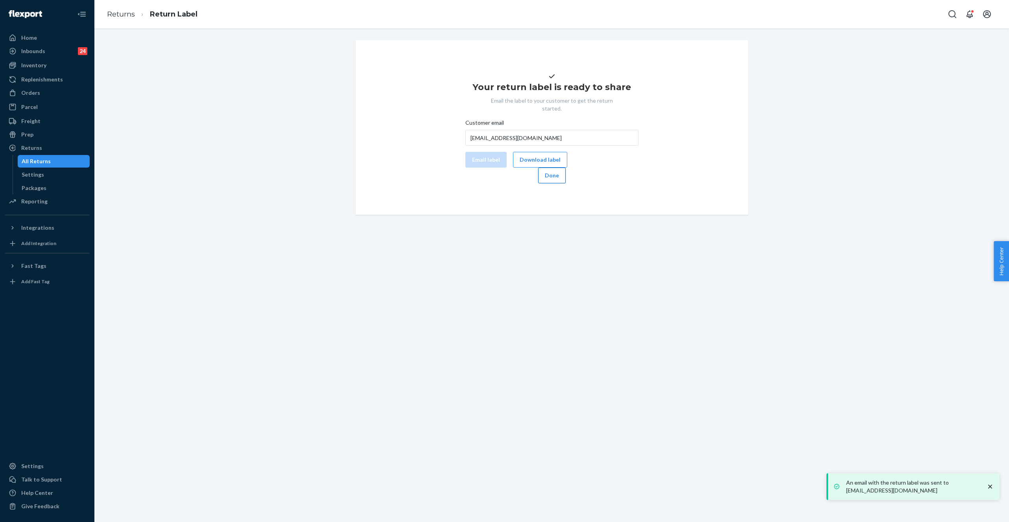
click at [566, 183] on button "Done" at bounding box center [552, 176] width 28 height 16
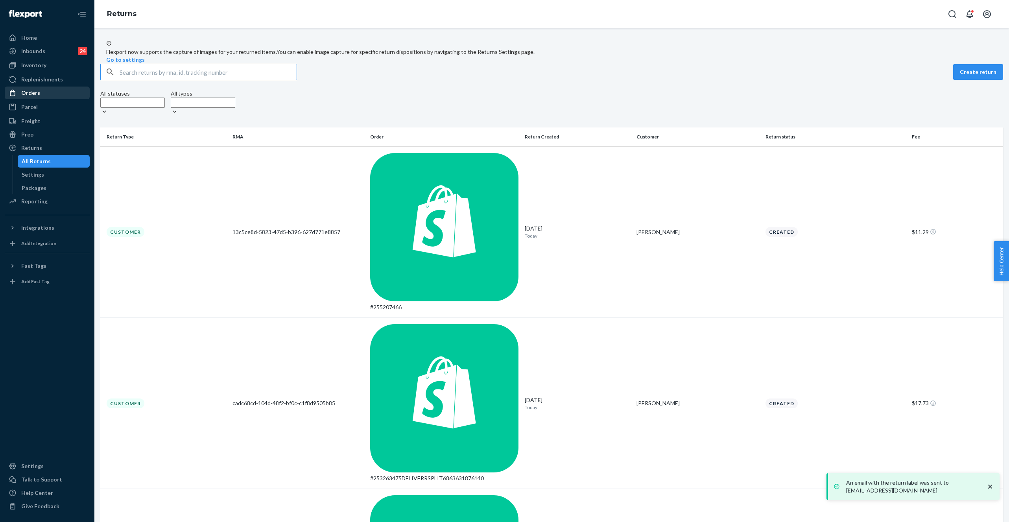
click at [47, 90] on div "Orders" at bounding box center [47, 92] width 83 height 11
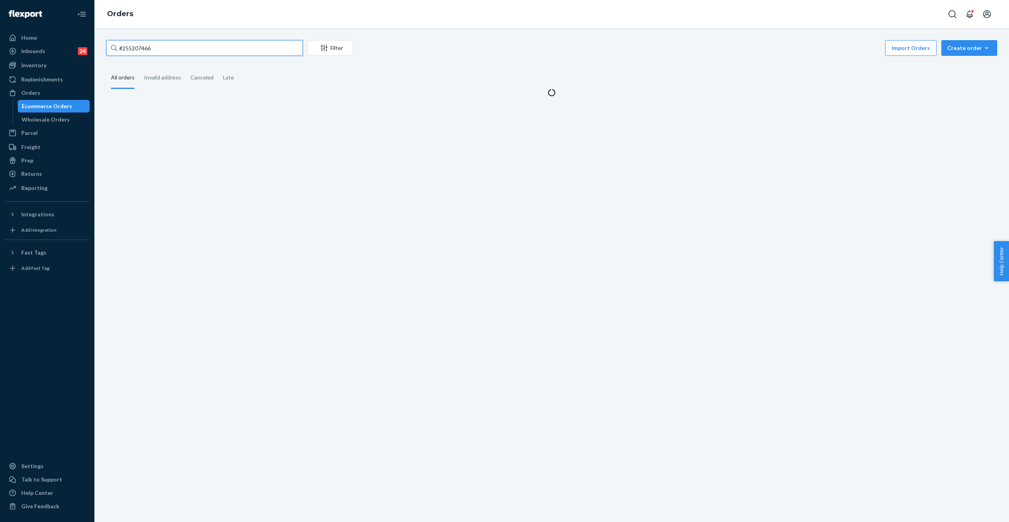
click at [138, 50] on input "#255207466" at bounding box center [204, 48] width 197 height 16
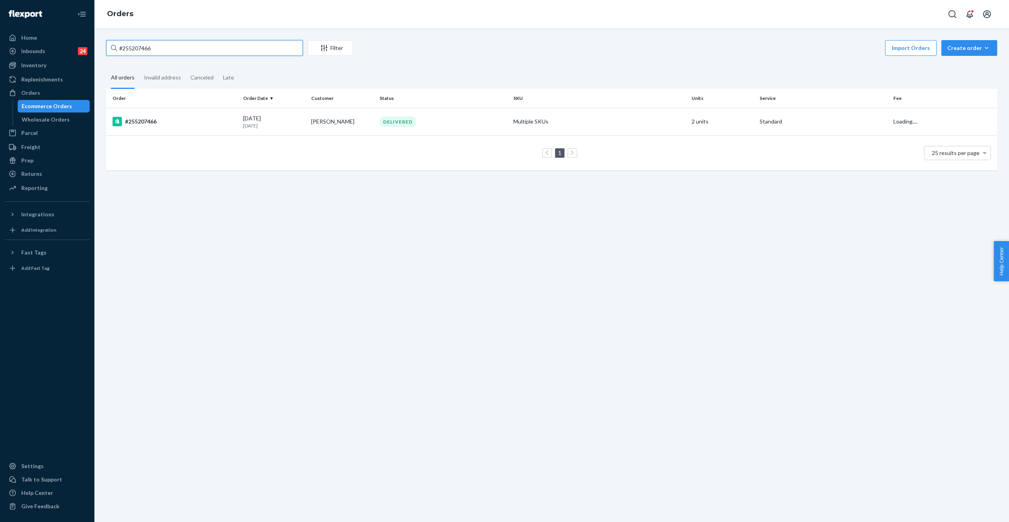
click at [138, 50] on input "#255207466" at bounding box center [204, 48] width 197 height 16
paste input "4936775"
type input "#254936775"
click at [528, 118] on div "BasicCropCrewCottonS" at bounding box center [599, 122] width 172 height 8
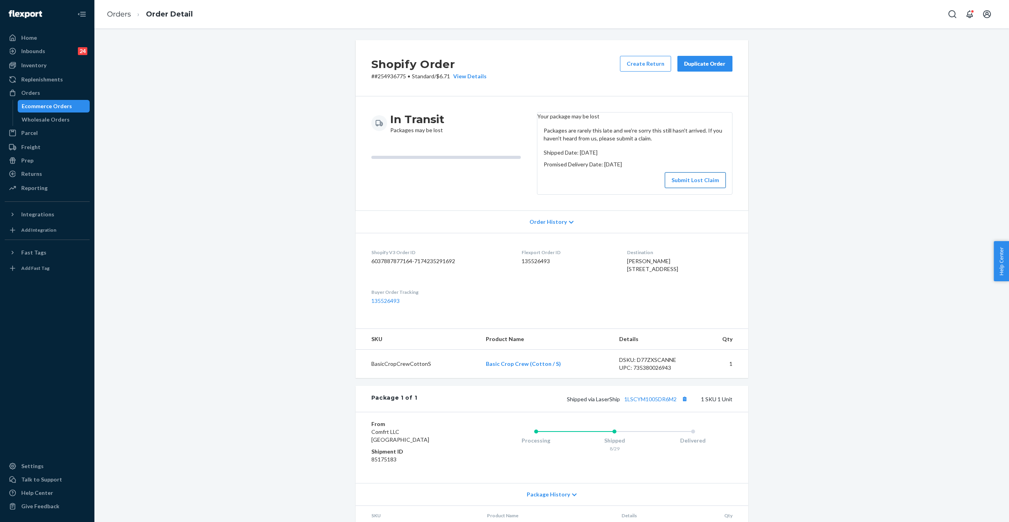
click at [682, 184] on button "Submit Lost Claim" at bounding box center [695, 180] width 61 height 16
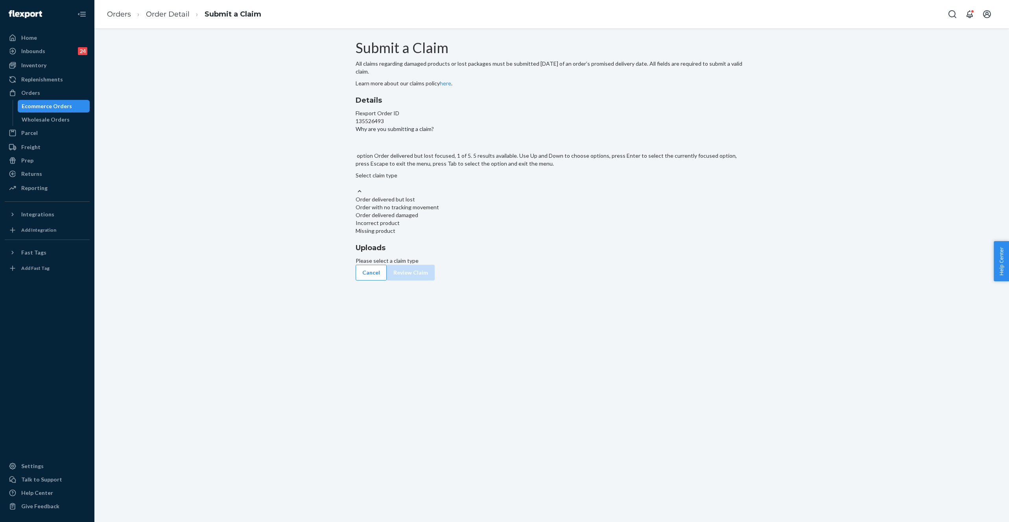
click at [464, 179] on div "Select claim type" at bounding box center [552, 175] width 393 height 8
click at [356, 187] on input "Why are you submitting a claim? option Order delivered but lost focused, 1 of 5…" at bounding box center [356, 183] width 1 height 8
click at [454, 211] on div "Order with no tracking movement" at bounding box center [552, 207] width 393 height 8
click at [356, 187] on input "Why are you submitting a claim? option Order with no tracking movement focused,…" at bounding box center [356, 183] width 1 height 8
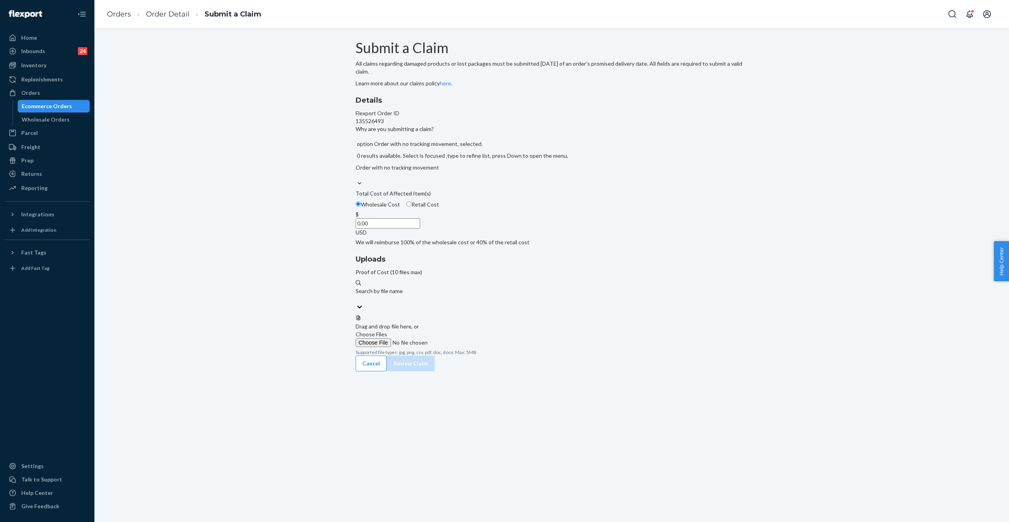
click at [420, 229] on input "0.00" at bounding box center [388, 223] width 64 height 10
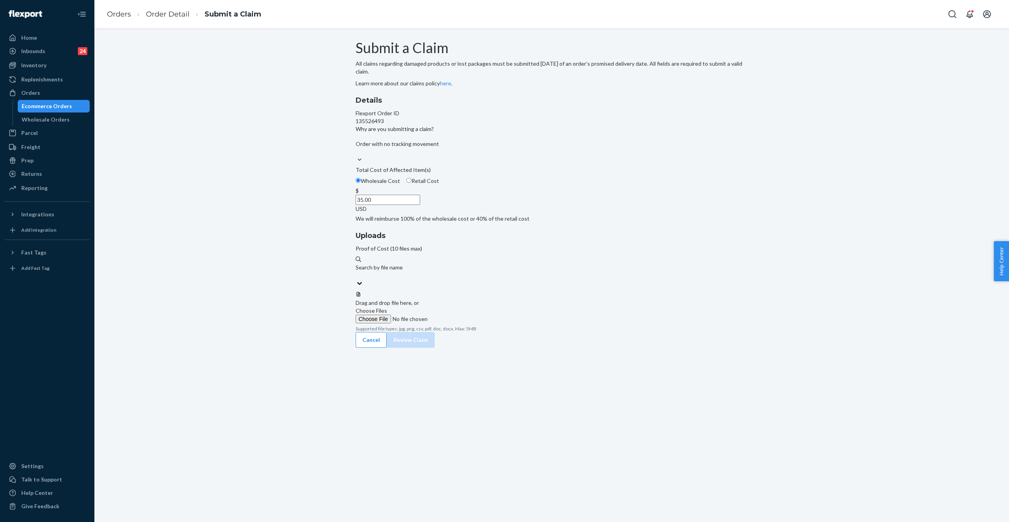
type input "35.00"
click at [463, 307] on label "Choose Files" at bounding box center [409, 315] width 107 height 17
click at [463, 315] on input "Choose Files" at bounding box center [409, 319] width 107 height 9
click at [435, 340] on button "Review Claim" at bounding box center [411, 348] width 48 height 16
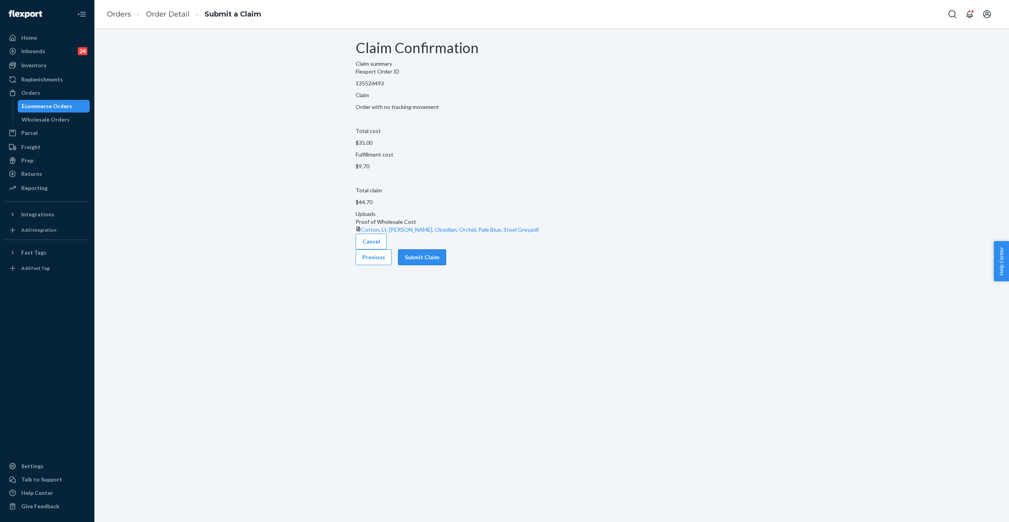
click at [446, 265] on button "Submit Claim" at bounding box center [422, 257] width 48 height 16
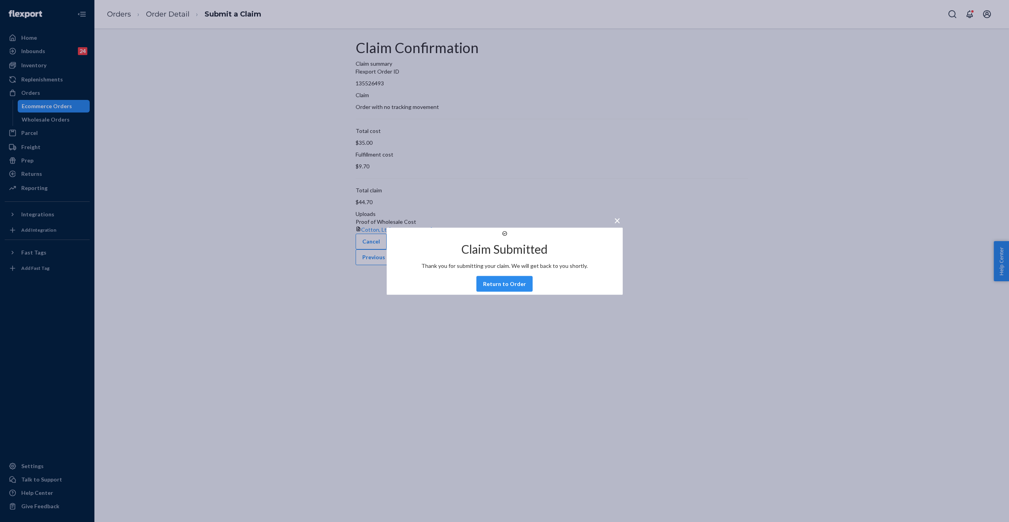
click at [132, 24] on div "× Claim Submitted Thank you for submitting your claim. We will get back to you …" at bounding box center [504, 261] width 1009 height 522
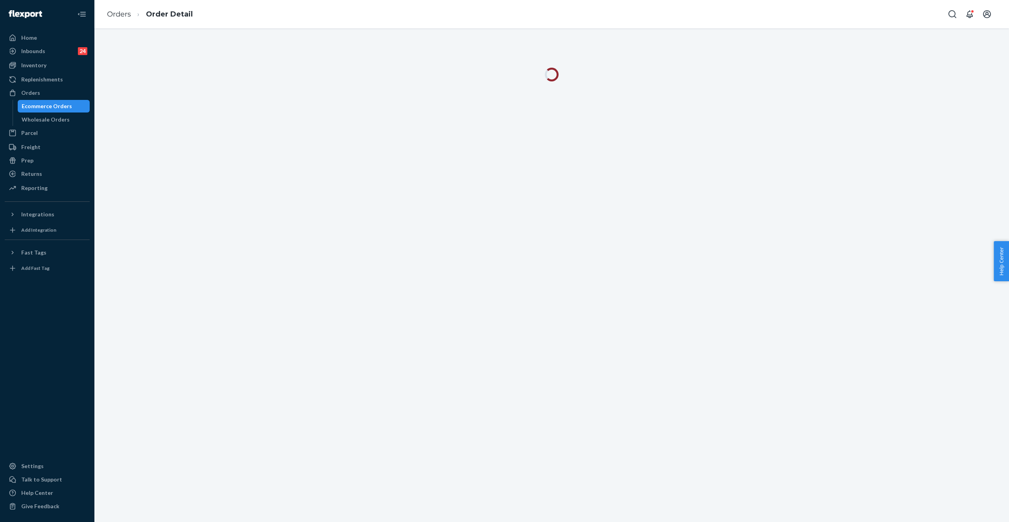
click at [131, 15] on li "Order Detail" at bounding box center [162, 14] width 62 height 11
click at [120, 13] on link "Orders" at bounding box center [119, 14] width 24 height 9
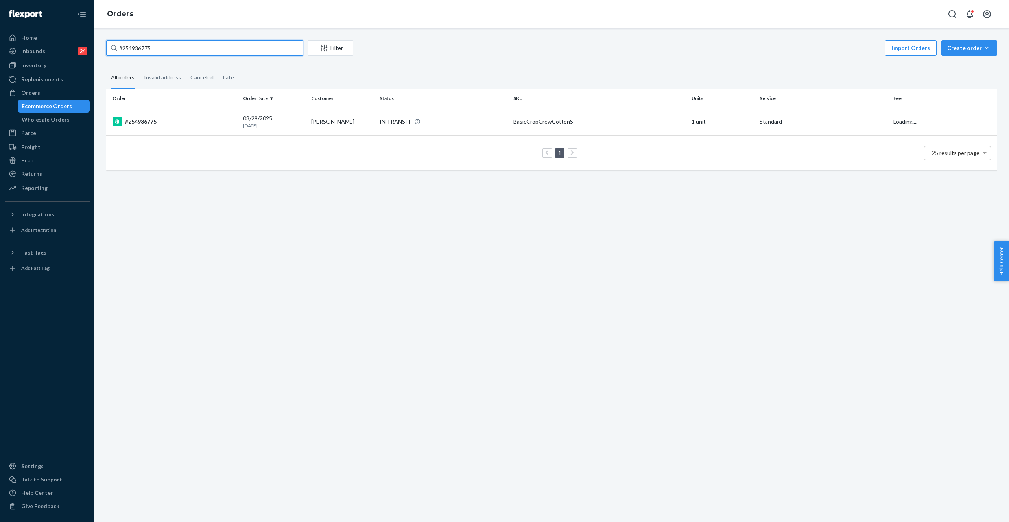
click at [176, 41] on input "#254936775" at bounding box center [204, 48] width 197 height 16
paste input "508224"
type input "#255082245"
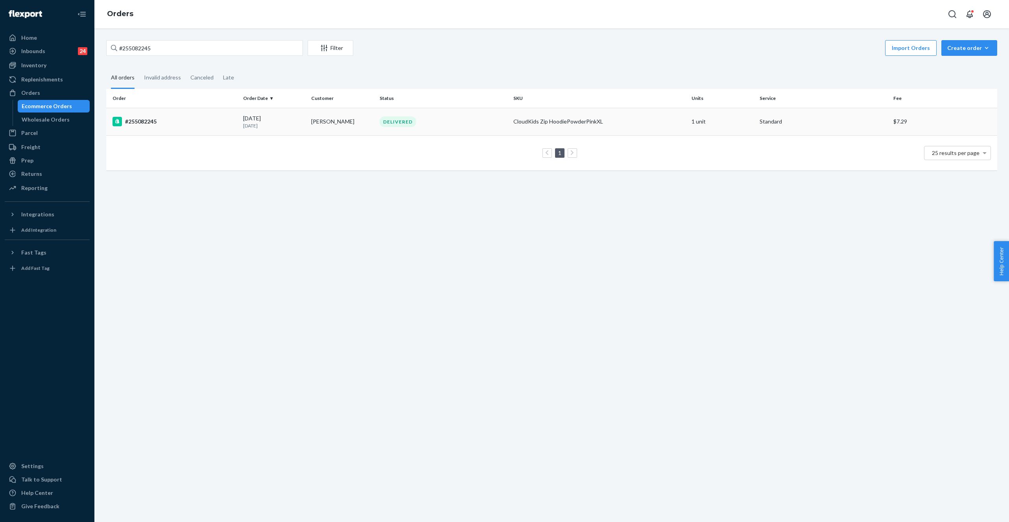
click at [513, 120] on div "CloudKids Zip HoodiePowderPinkXL" at bounding box center [599, 122] width 172 height 8
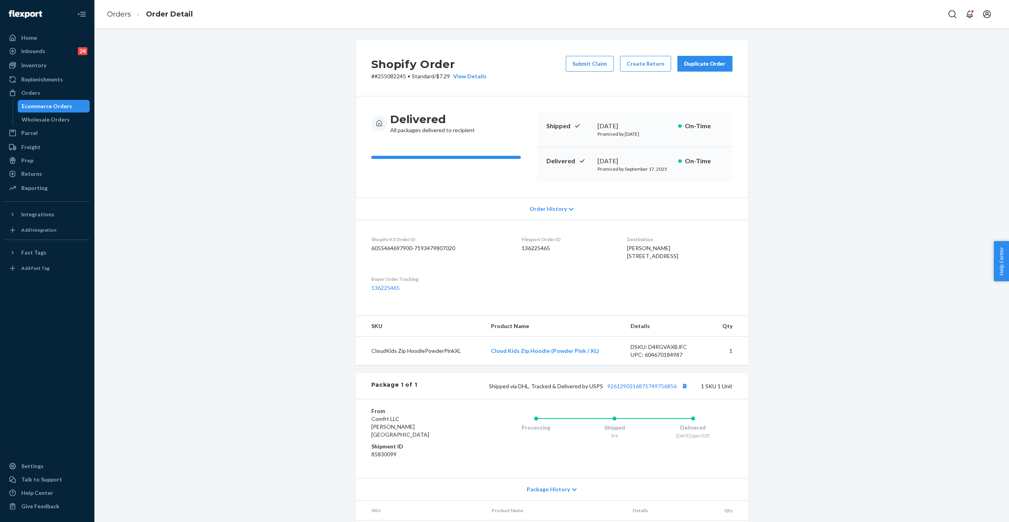
click at [542, 203] on div "Order History" at bounding box center [552, 208] width 393 height 22
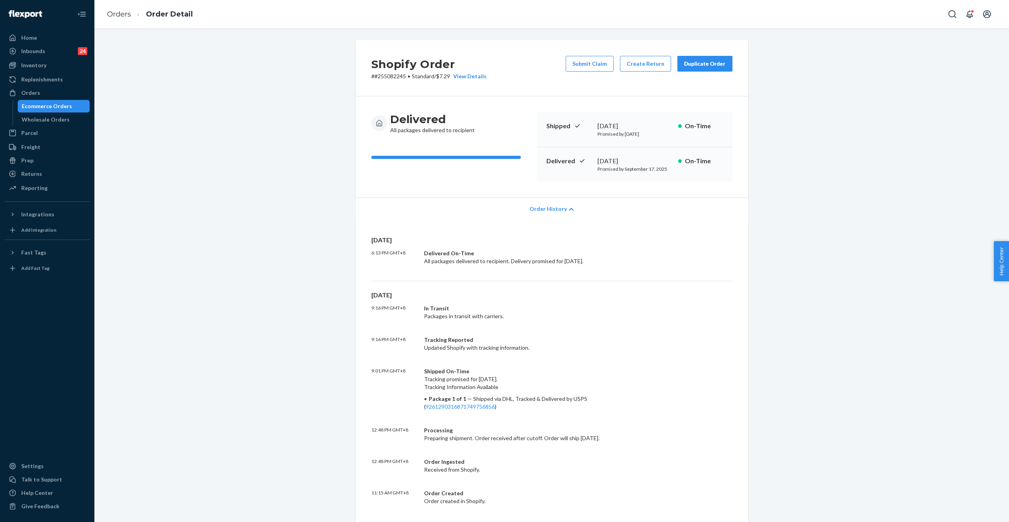
click at [542, 203] on div "Order History" at bounding box center [552, 208] width 393 height 22
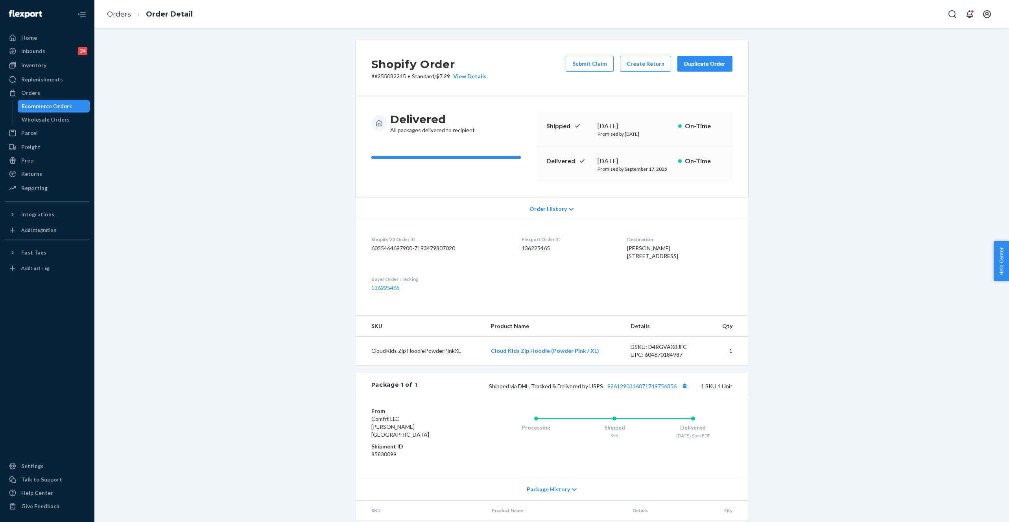
scroll to position [43, 0]
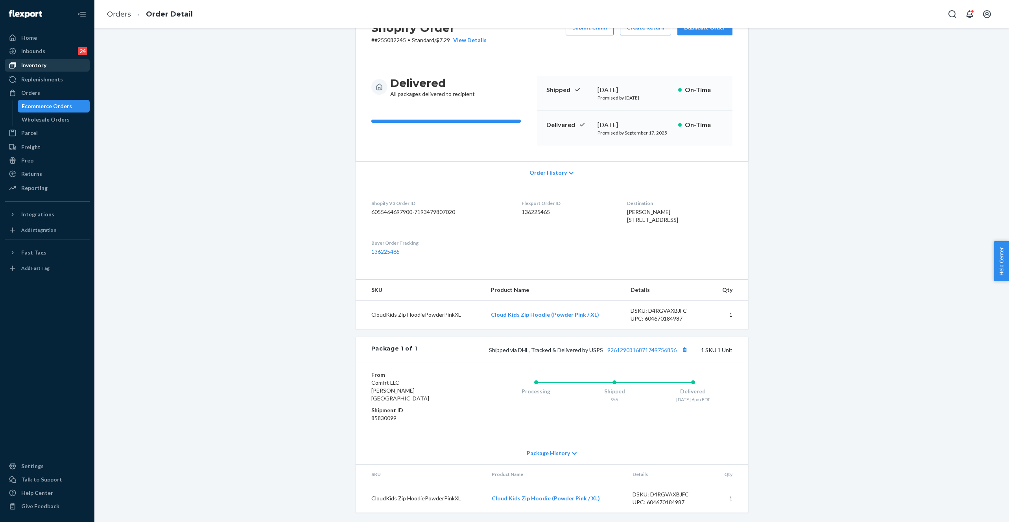
click at [35, 70] on div "Inventory" at bounding box center [47, 65] width 83 height 11
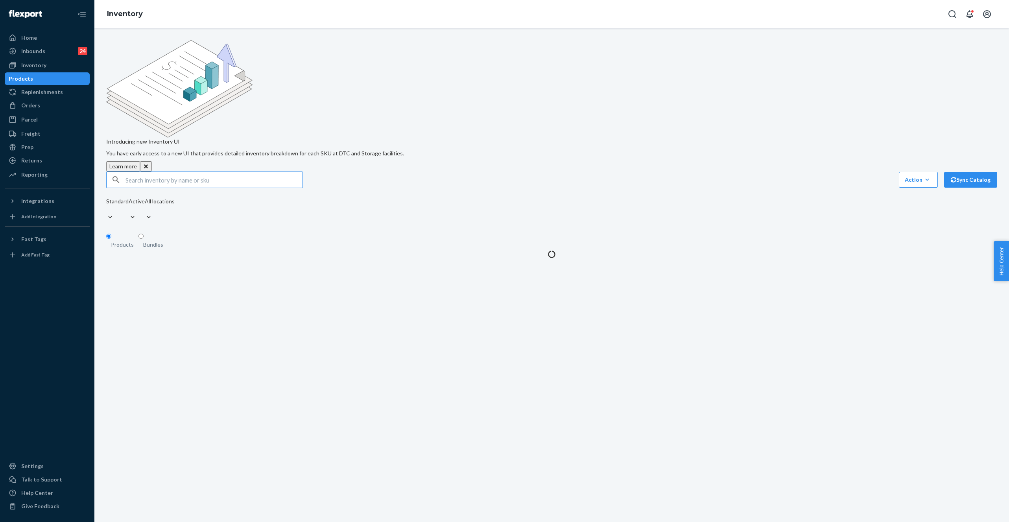
click at [180, 107] on div "Introducing new Inventory UI You have early access to a new UI that provides de…" at bounding box center [551, 149] width 903 height 218
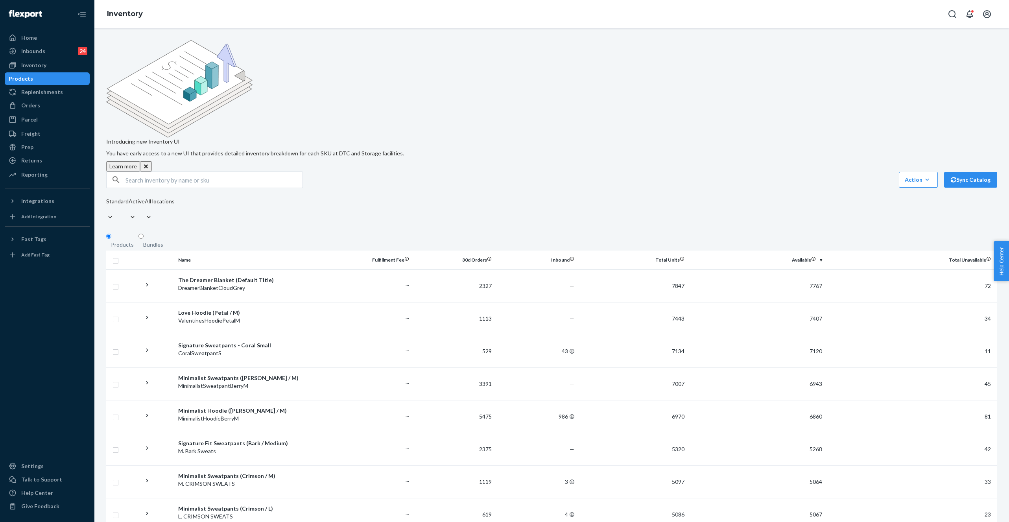
click at [173, 172] on input "text" at bounding box center [213, 180] width 177 height 16
paste input "Cloud Sweatpants Powder Pink / XS"
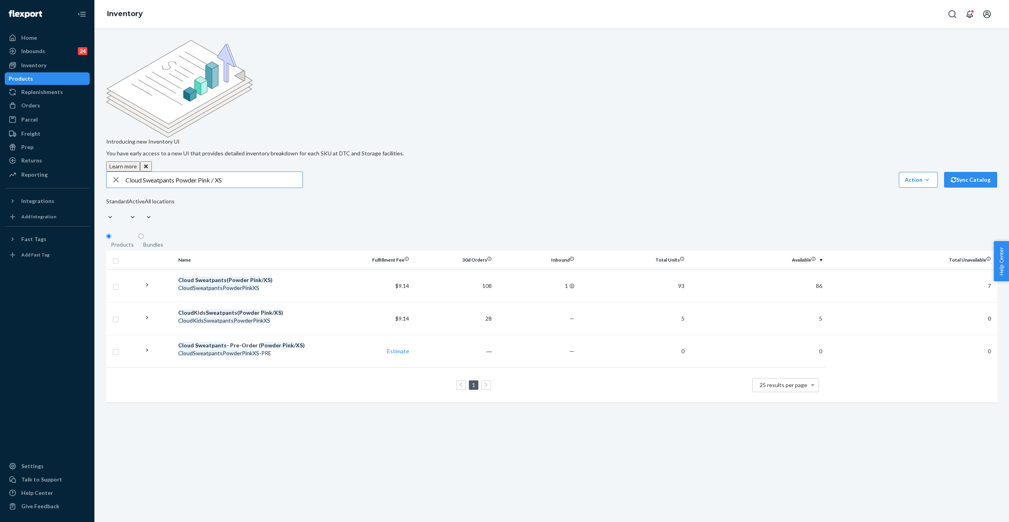
click at [174, 172] on input "Cloud Sweatpants Powder Pink / XS" at bounding box center [213, 180] width 177 height 16
paste input "Basic Fleece Short - Pre-Order Steel Grey / 2X"
drag, startPoint x: 177, startPoint y: 116, endPoint x: 212, endPoint y: 112, distance: 35.6
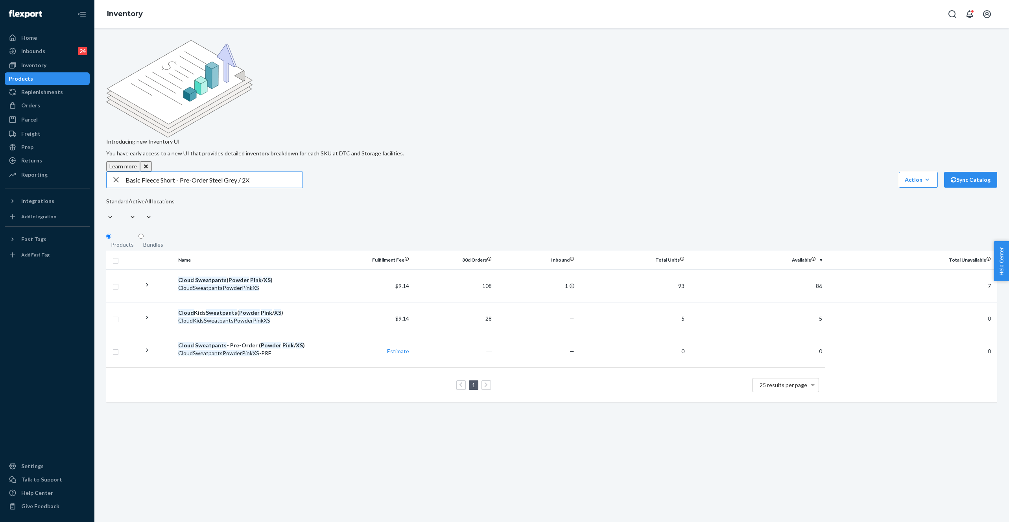
click at [212, 172] on input "Basic Fleece Short - Pre-Order Steel Grey / 2X" at bounding box center [213, 180] width 177 height 16
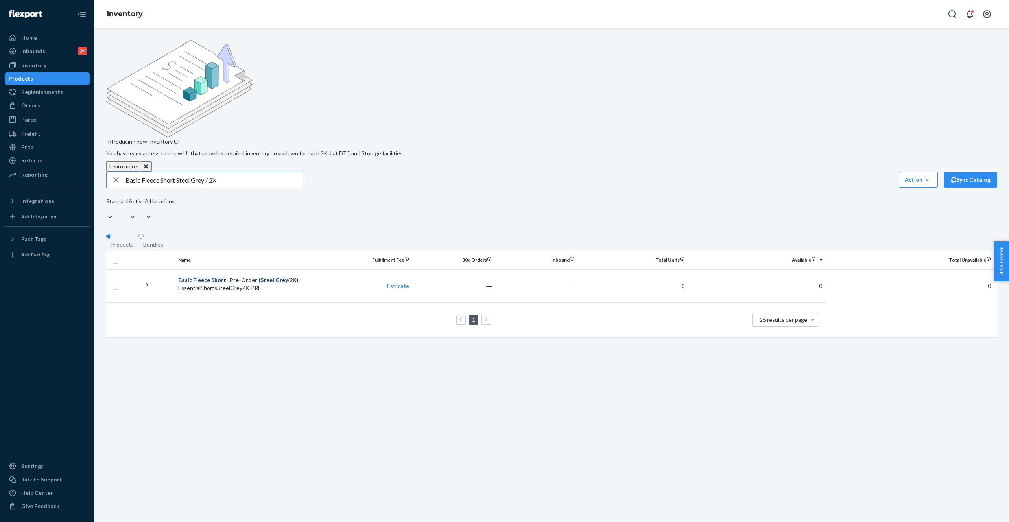
click at [167, 172] on input "Basic Fleece Short Steel Grey / 2X" at bounding box center [213, 180] width 177 height 16
paste input "Minimalist Hoodie Panther / M"
type input "Minimalist Hoodie Panther / M"
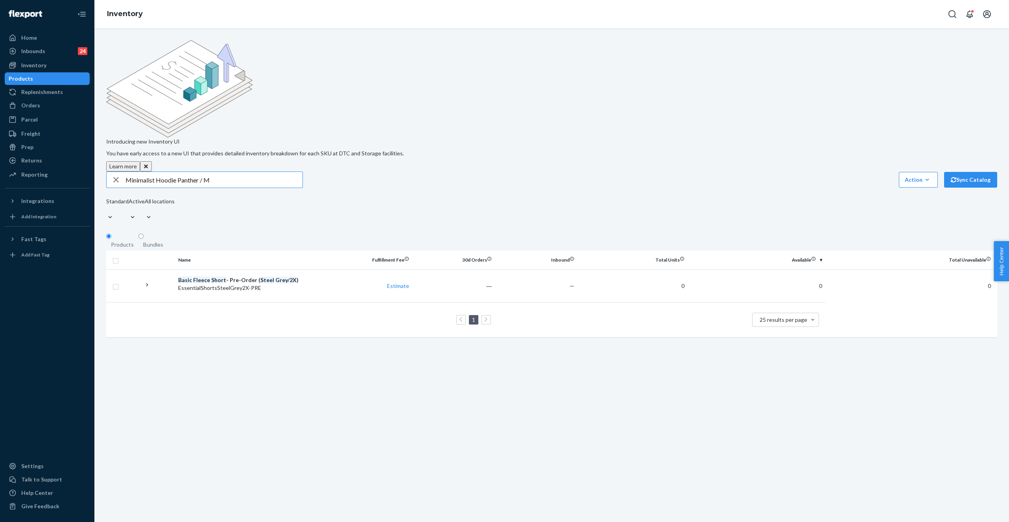
click at [252, 107] on div "Introducing new Inventory UI You have early access to a new UI that provides de…" at bounding box center [551, 192] width 903 height 305
click at [248, 172] on input "Minimalist Hoodie Panther / M" at bounding box center [213, 180] width 177 height 16
drag, startPoint x: 221, startPoint y: 116, endPoint x: 66, endPoint y: 96, distance: 156.6
click at [66, 96] on div "Home Inbounds 24 Shipping Plans Problems 24 Inventory Products Replenishments O…" at bounding box center [504, 261] width 1009 height 522
click at [40, 102] on div "Orders" at bounding box center [47, 105] width 83 height 11
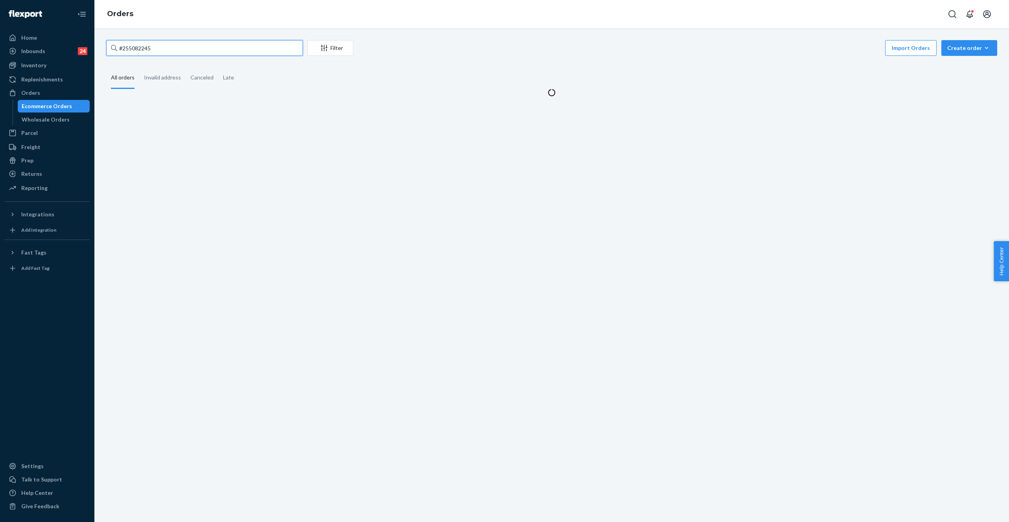
click at [160, 45] on input "#255082245" at bounding box center [204, 48] width 197 height 16
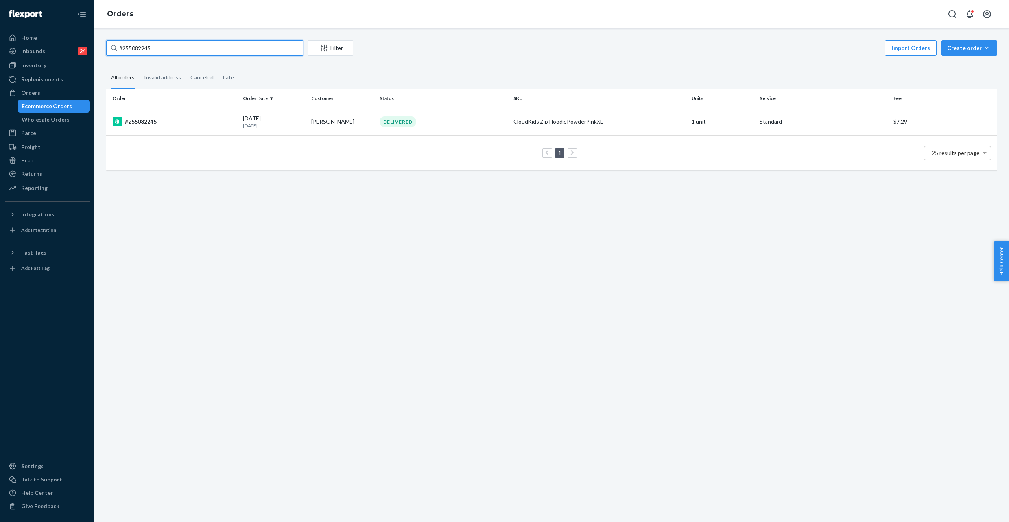
click at [160, 45] on input "#255082245" at bounding box center [204, 48] width 197 height 16
paste input "241286"
type input "#255241286"
click at [411, 117] on div "DELIVERED" at bounding box center [398, 121] width 37 height 11
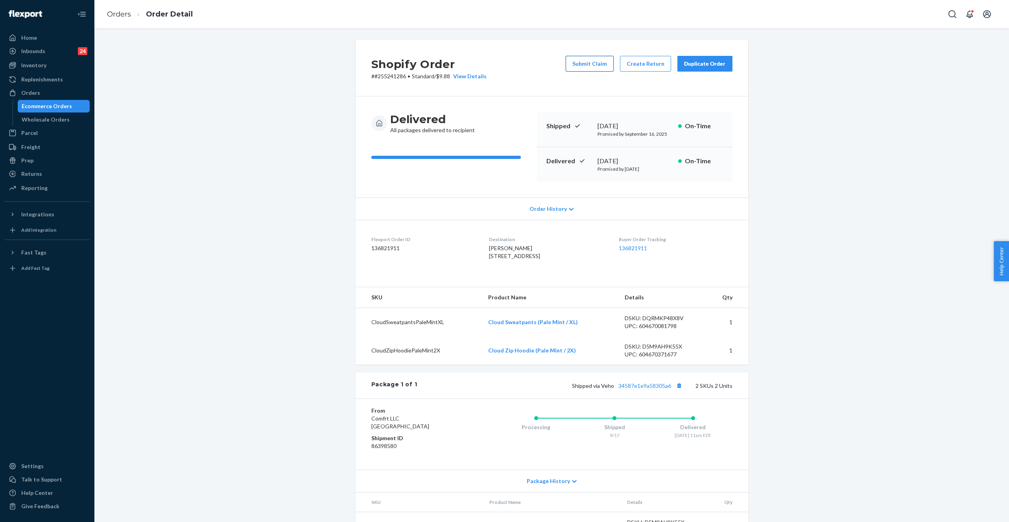
click at [587, 60] on button "Submit Claim" at bounding box center [590, 64] width 48 height 16
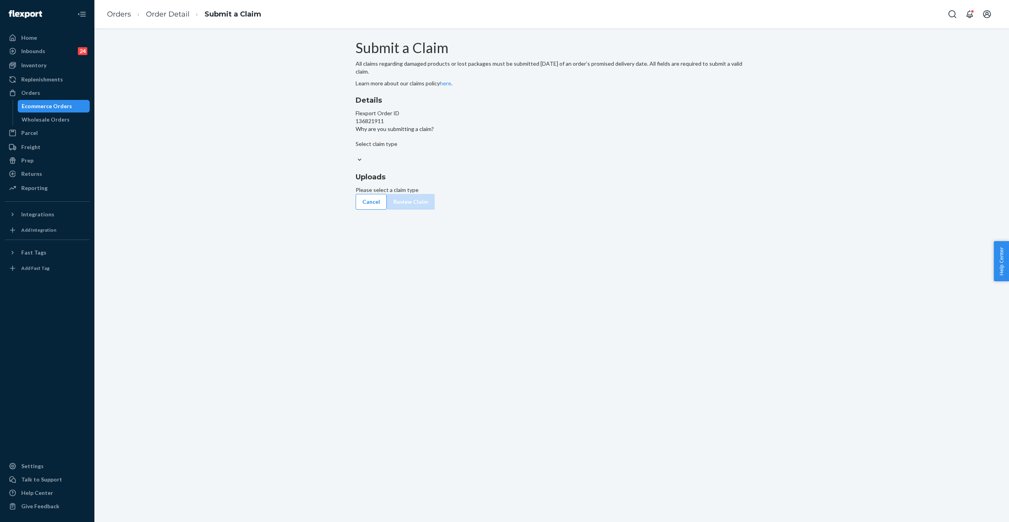
click at [468, 156] on div "Select claim type" at bounding box center [552, 148] width 393 height 16
click at [356, 156] on input "Why are you submitting a claim? Select claim type" at bounding box center [356, 152] width 1 height 8
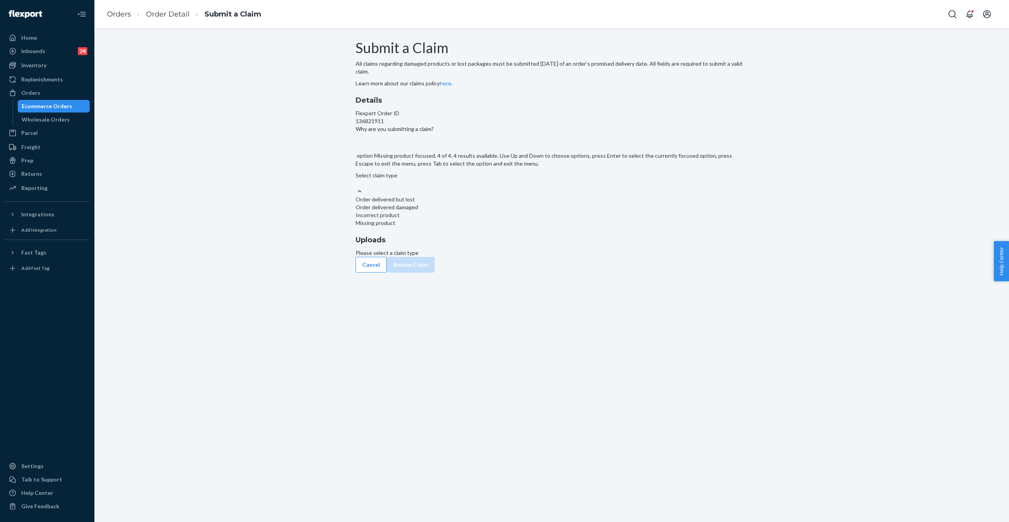
click at [454, 227] on div "Missing product" at bounding box center [552, 223] width 393 height 8
click at [356, 187] on input "Why are you submitting a claim? option Missing product focused, 4 of 4. 4 resul…" at bounding box center [356, 183] width 1 height 8
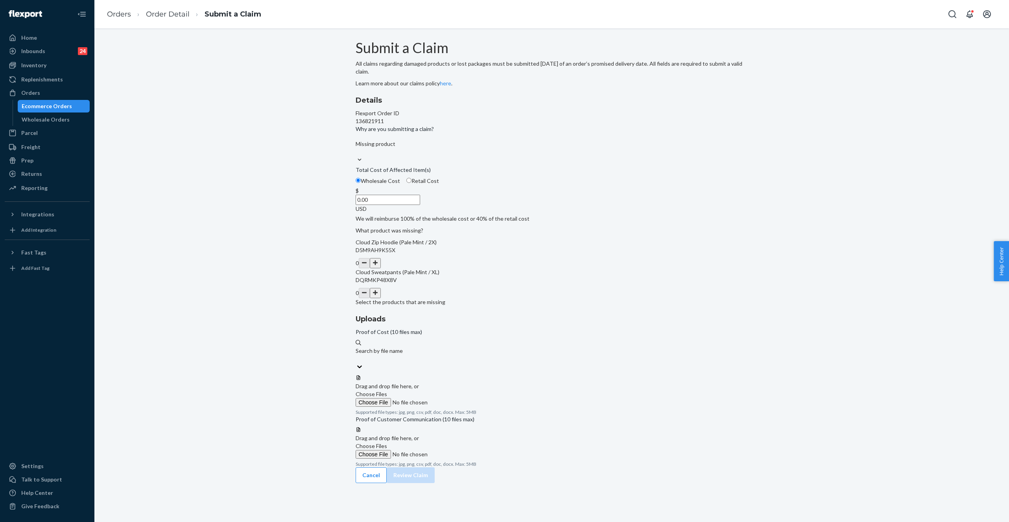
click at [420, 205] on input "0.00" at bounding box center [388, 200] width 64 height 10
type input "32.00"
click at [381, 298] on button "button" at bounding box center [375, 293] width 11 height 10
click at [387, 391] on span "Choose Files" at bounding box center [371, 394] width 31 height 7
click at [463, 398] on input "Choose Files" at bounding box center [409, 402] width 107 height 9
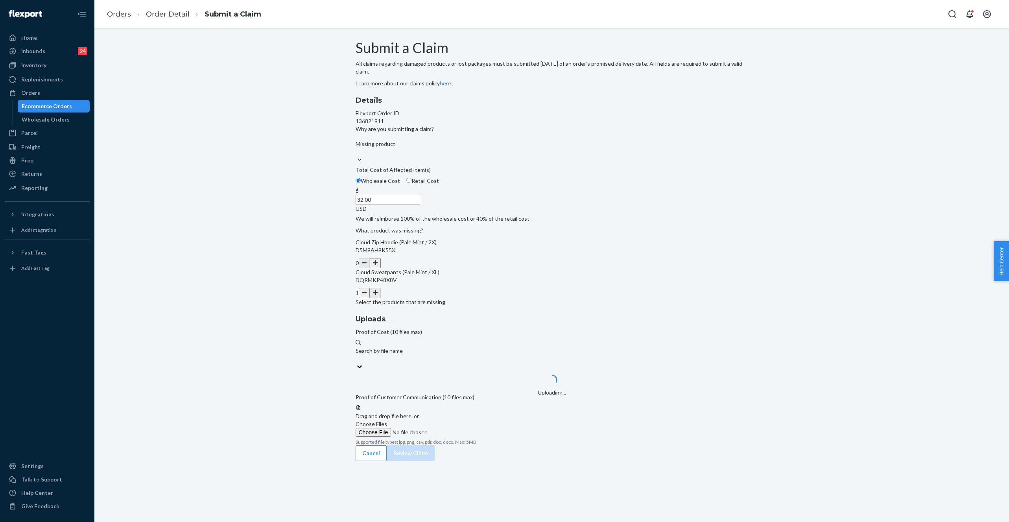
click at [387, 420] on span "Choose Files" at bounding box center [371, 423] width 31 height 7
click at [463, 428] on input "Choose Files" at bounding box center [409, 432] width 107 height 9
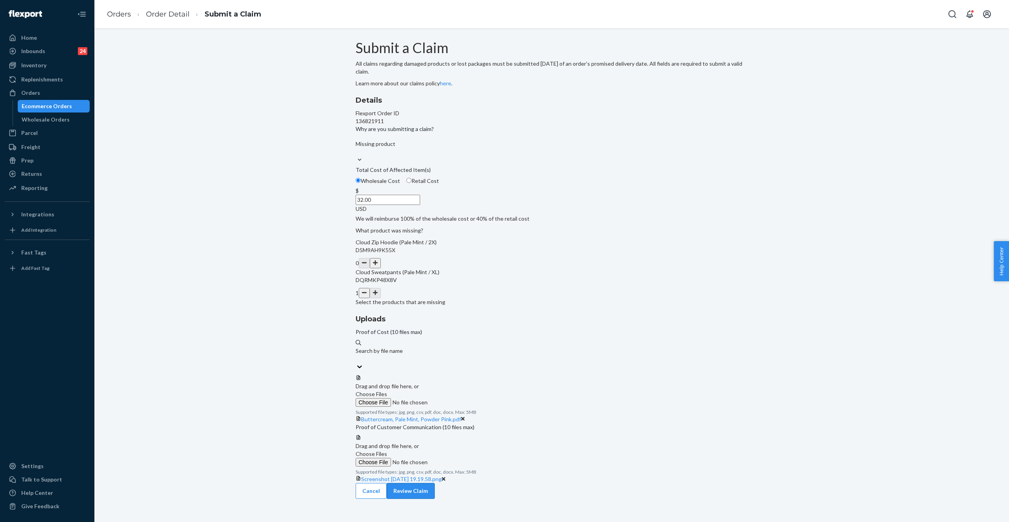
click at [435, 483] on button "Review Claim" at bounding box center [411, 491] width 48 height 16
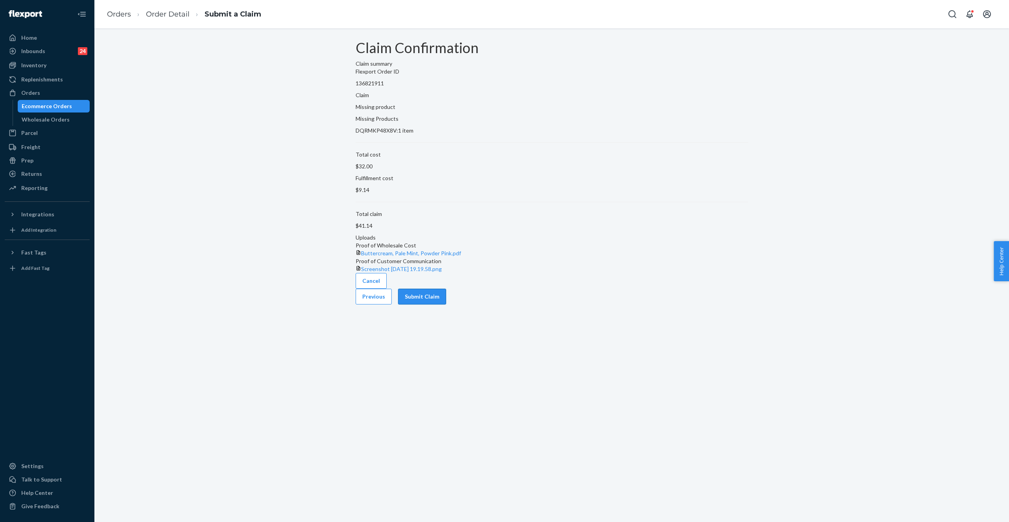
click at [446, 304] on button "Submit Claim" at bounding box center [422, 297] width 48 height 16
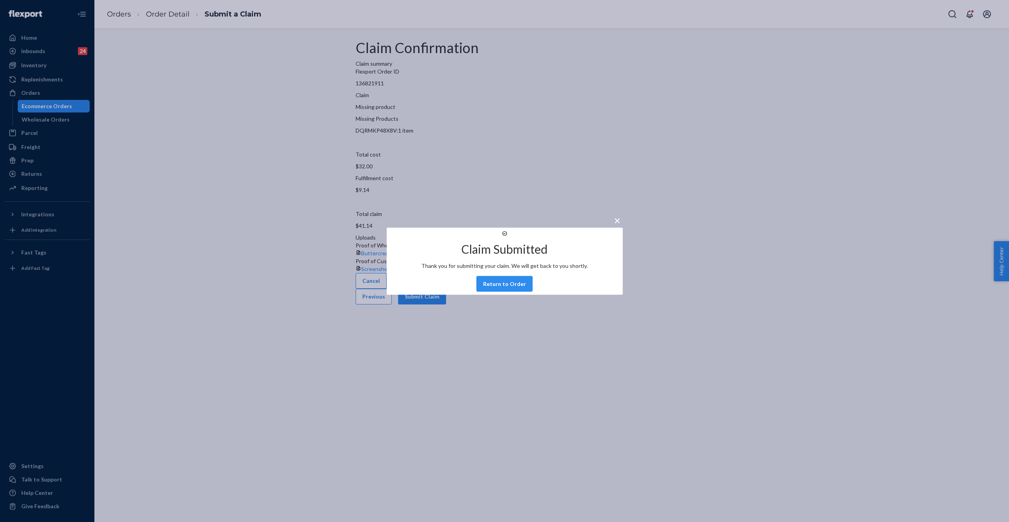
drag, startPoint x: 672, startPoint y: 268, endPoint x: 665, endPoint y: 269, distance: 7.1
click at [671, 273] on div "× Claim Submitted Thank you for submitting your claim. We will get back to you …" at bounding box center [504, 261] width 1009 height 522
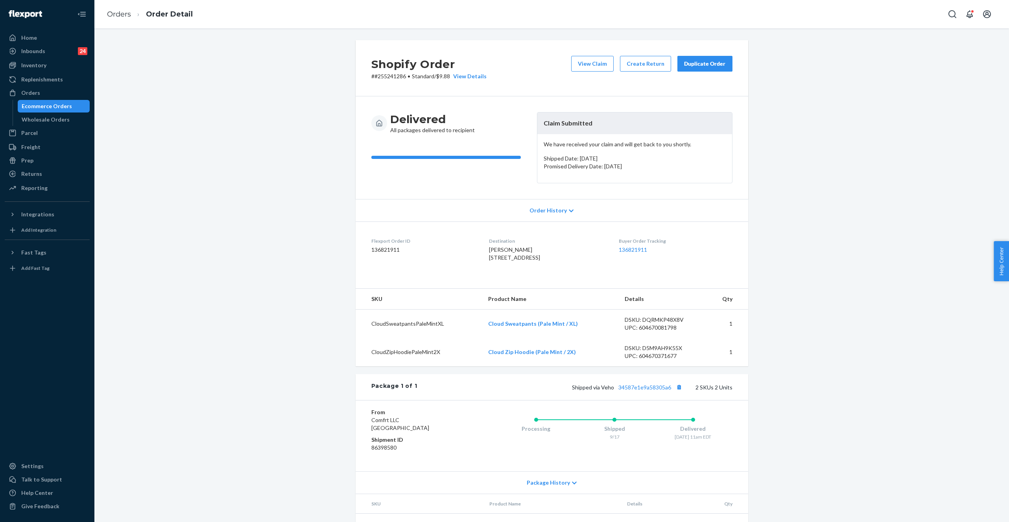
click at [122, 9] on li "Orders" at bounding box center [119, 14] width 24 height 10
click at [122, 10] on link "Orders" at bounding box center [119, 14] width 24 height 9
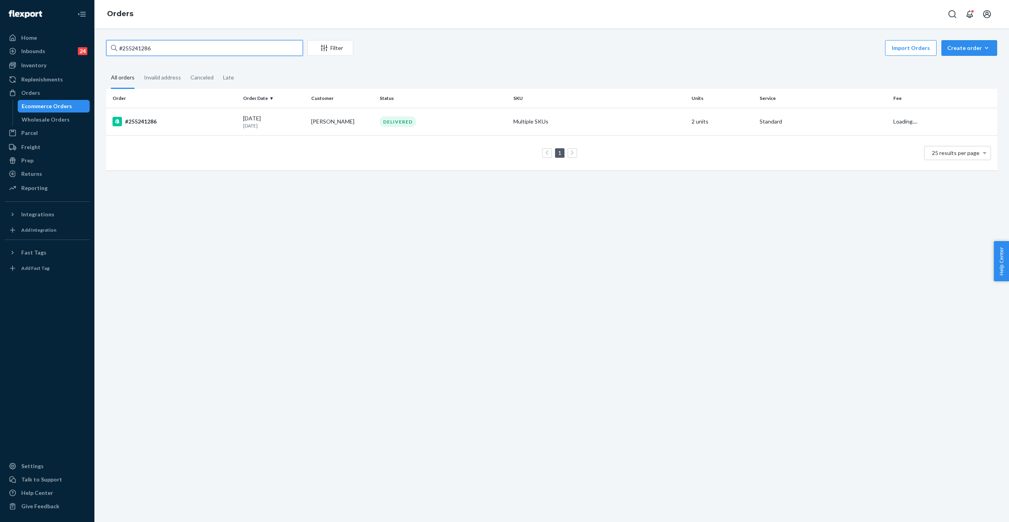
click at [140, 49] on input "#255241286" at bounding box center [204, 48] width 197 height 16
paste input "4955862"
type input "#254955862"
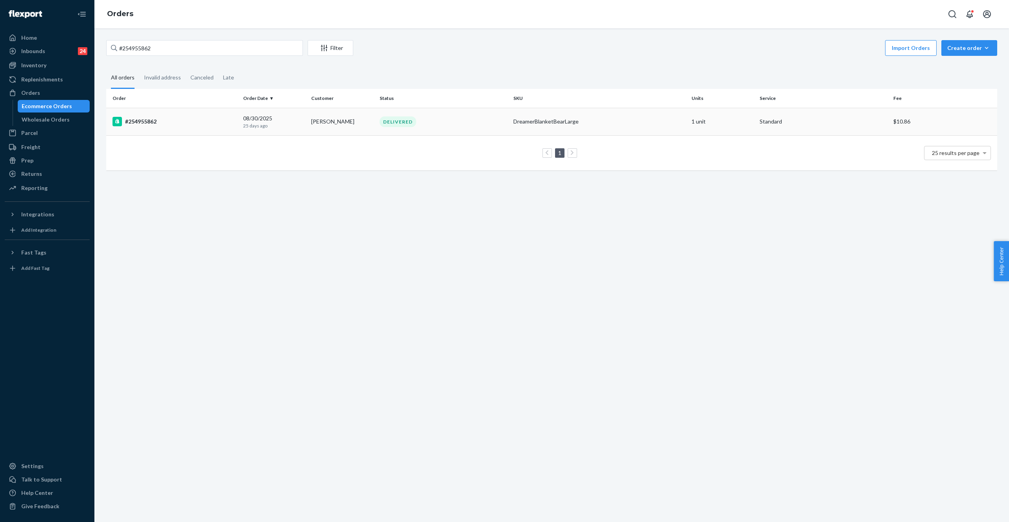
click at [627, 118] on div "DreamerBlanketBearLarge" at bounding box center [599, 122] width 172 height 8
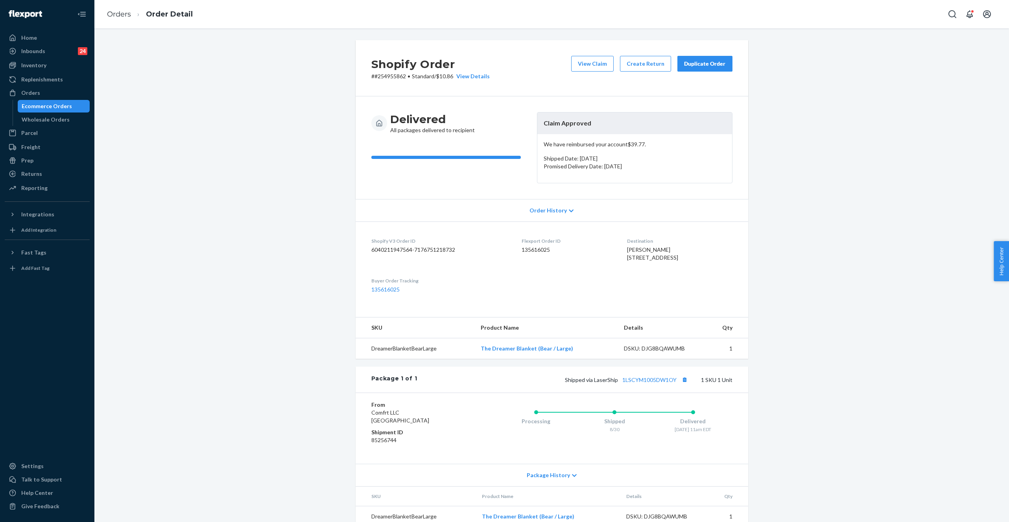
click at [700, 66] on div "Duplicate Order" at bounding box center [705, 64] width 42 height 8
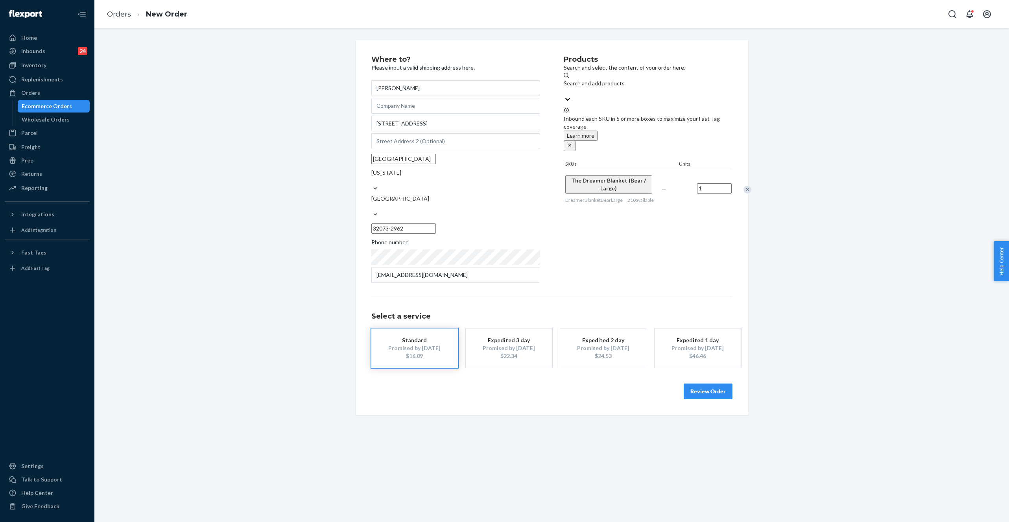
click at [706, 383] on button "Review Order" at bounding box center [708, 391] width 49 height 16
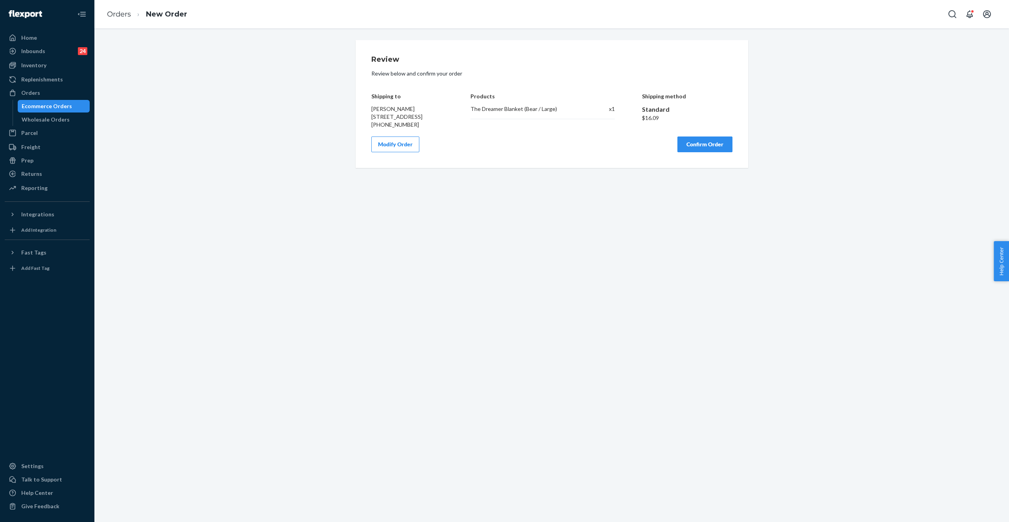
click at [499, 109] on div "The Dreamer Blanket (Bear / Large)" at bounding box center [527, 109] width 114 height 8
copy div "The Dreamer Blanket (Bear / Large)"
click at [676, 142] on div "Review Review below and confirm your order Shipping to [PERSON_NAME] [STREET_AD…" at bounding box center [551, 104] width 361 height 96
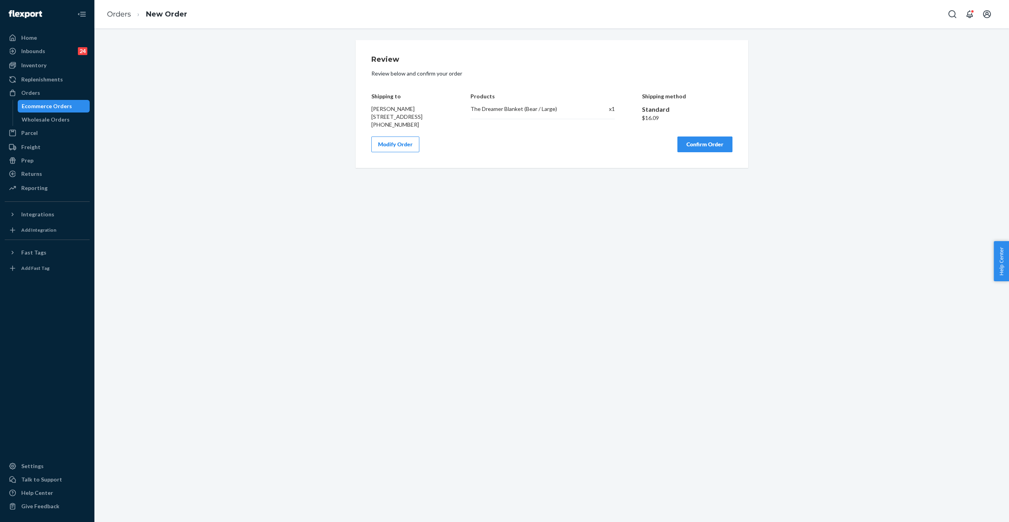
click at [684, 149] on button "Confirm Order" at bounding box center [704, 144] width 55 height 16
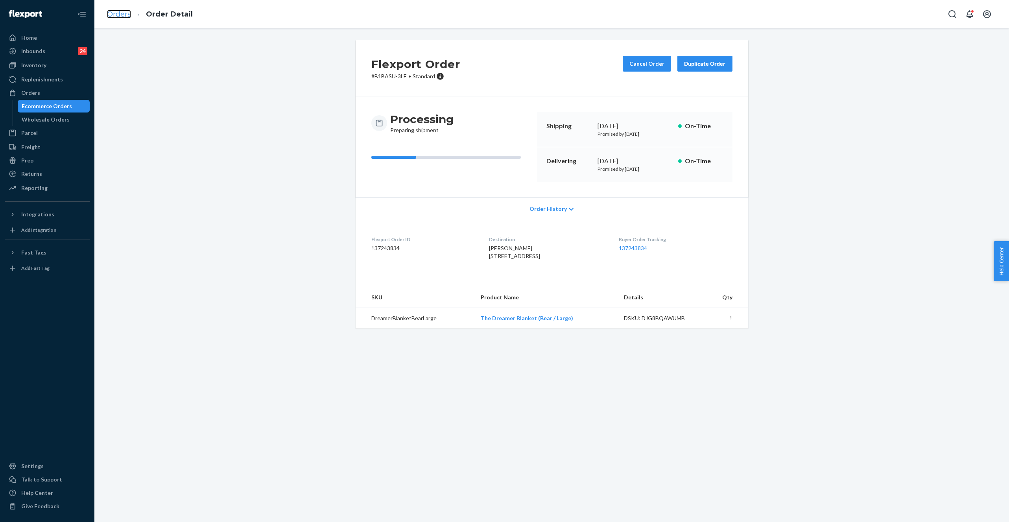
click at [123, 17] on link "Orders" at bounding box center [119, 14] width 24 height 9
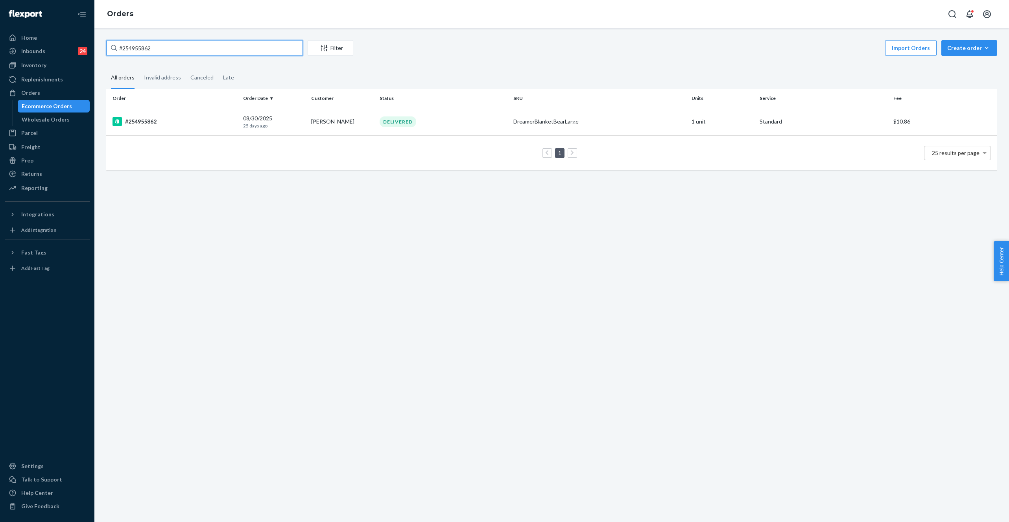
click at [140, 48] on input "#254955862" at bounding box center [204, 48] width 197 height 16
paste input "254943464"
type input "254943464"
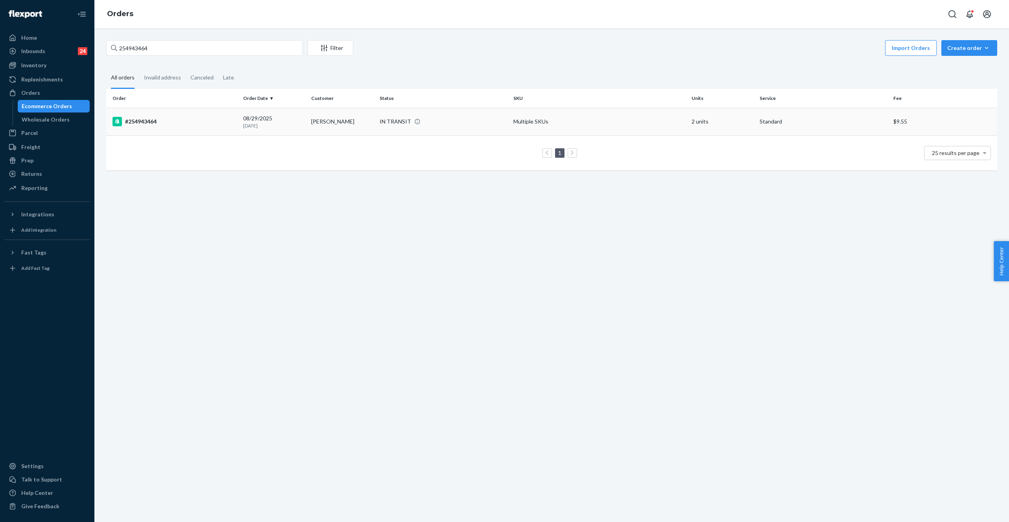
click at [383, 120] on div "IN TRANSIT" at bounding box center [395, 122] width 31 height 8
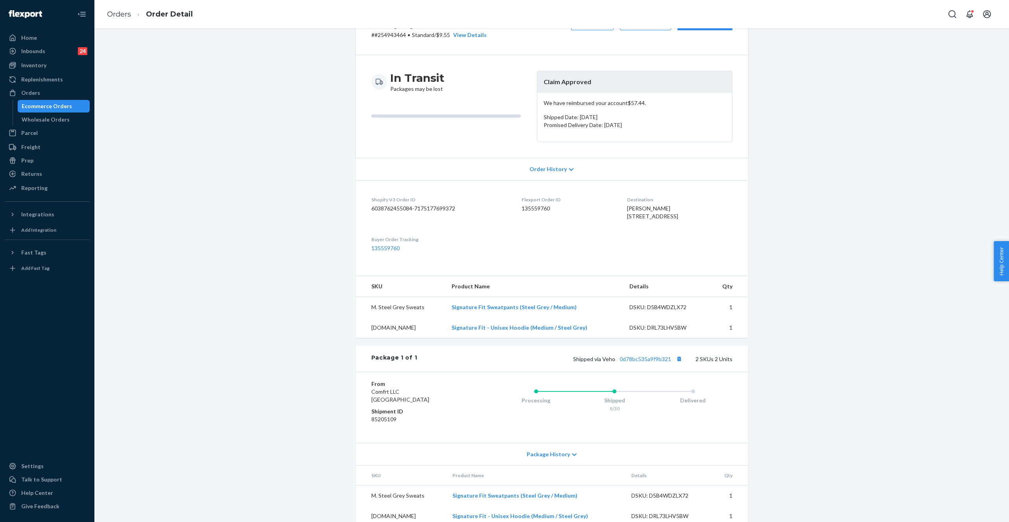
scroll to position [70, 0]
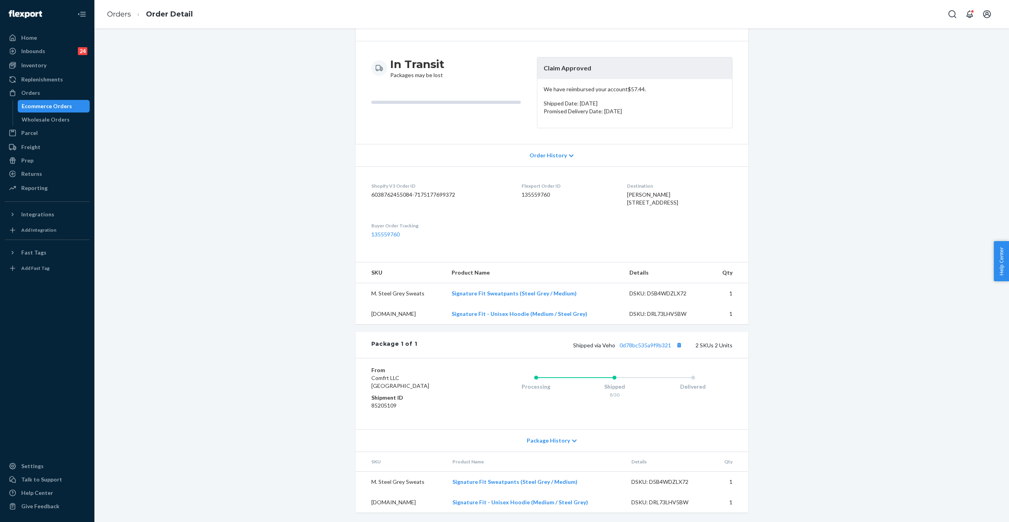
drag, startPoint x: 619, startPoint y: 186, endPoint x: 666, endPoint y: 198, distance: 49.2
click at [666, 198] on dl "Shopify V3 Order ID 6038762455084-7175177699372 Flexport Order ID 135559760 Des…" at bounding box center [552, 210] width 393 height 88
copy span "[STREET_ADDRESS]"
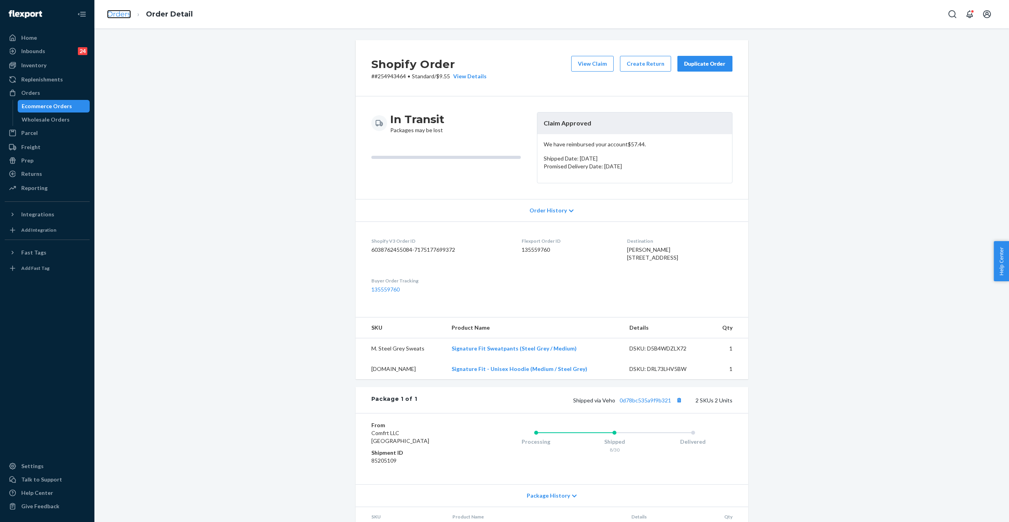
click at [124, 14] on link "Orders" at bounding box center [119, 14] width 24 height 9
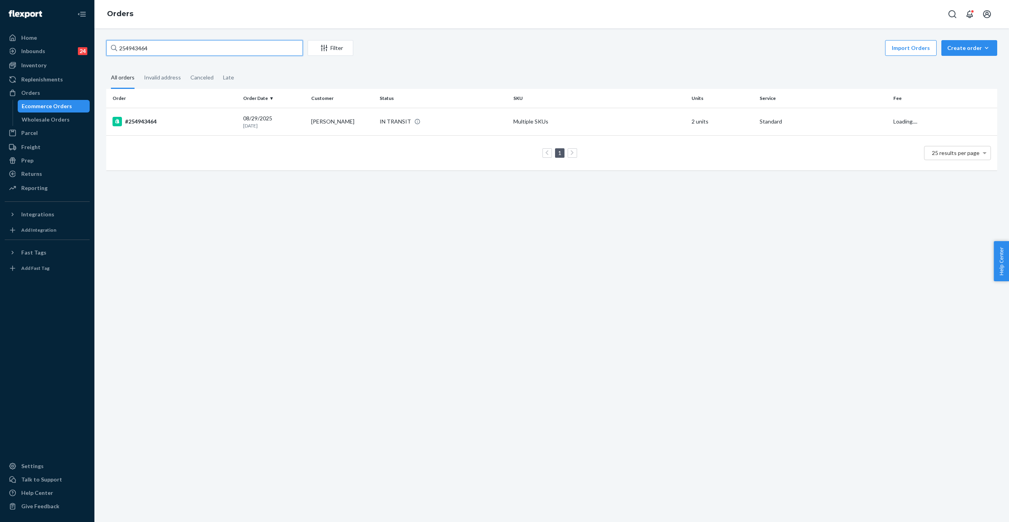
click at [162, 51] on input "254943464" at bounding box center [204, 48] width 197 height 16
paste input "[PERSON_NAME]"
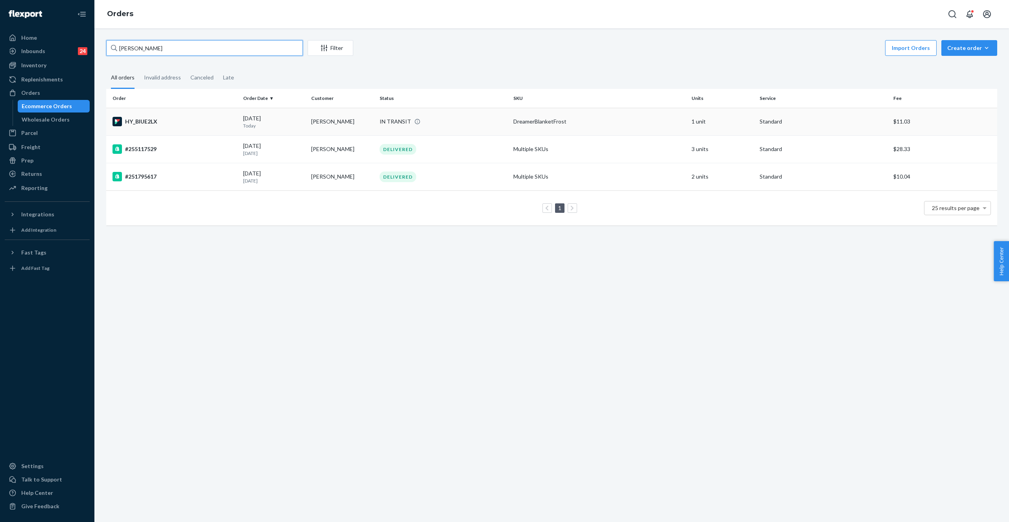
type input "[PERSON_NAME]"
click at [400, 121] on div "IN TRANSIT" at bounding box center [395, 122] width 31 height 8
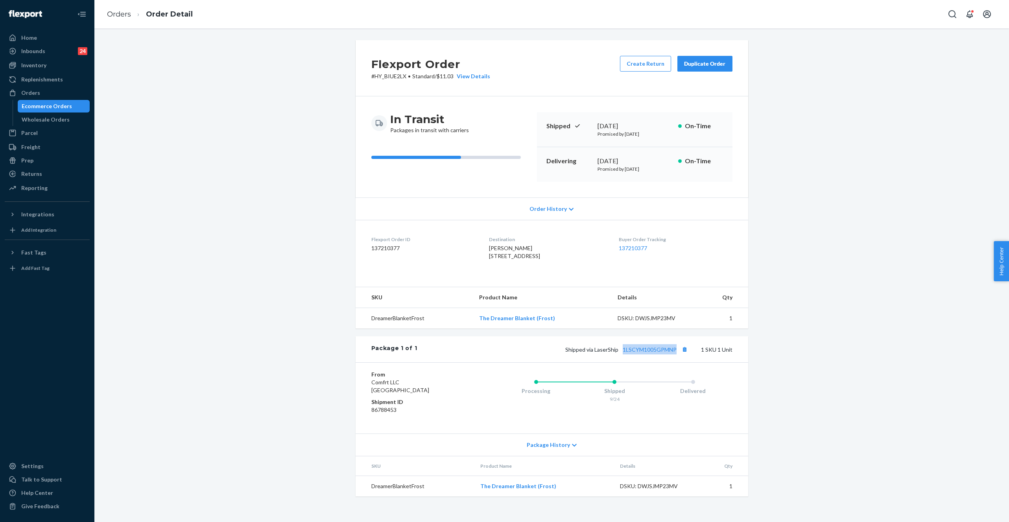
drag, startPoint x: 621, startPoint y: 364, endPoint x: 677, endPoint y: 369, distance: 56.4
click at [678, 354] on div "Shipped via LaserShip 1LSCYM1005GPMNP 1 SKU 1 Unit" at bounding box center [574, 349] width 315 height 10
copy link "1LSCYM1005GPMNP"
